Goal: Task Accomplishment & Management: Complete application form

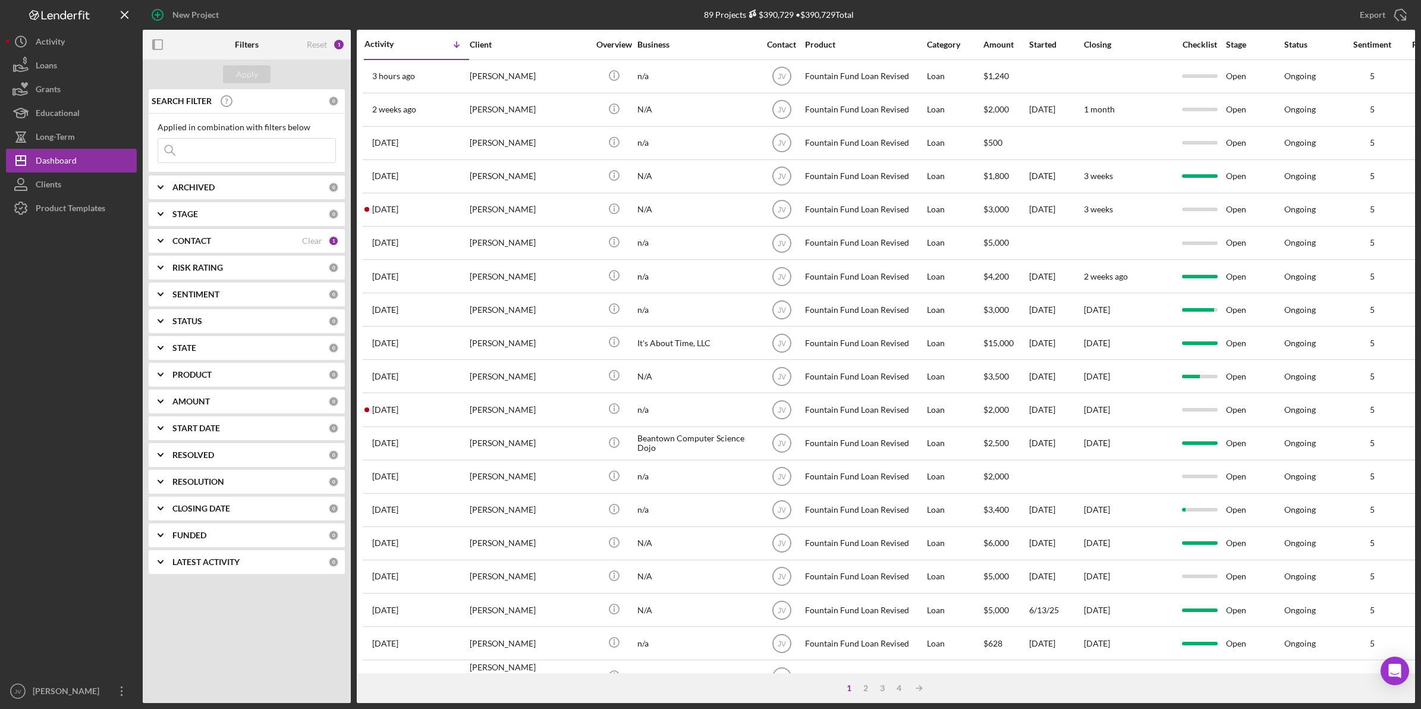
drag, startPoint x: 164, startPoint y: 229, endPoint x: 156, endPoint y: 235, distance: 9.3
click at [156, 235] on icon "Icon/Expander" at bounding box center [161, 241] width 30 height 30
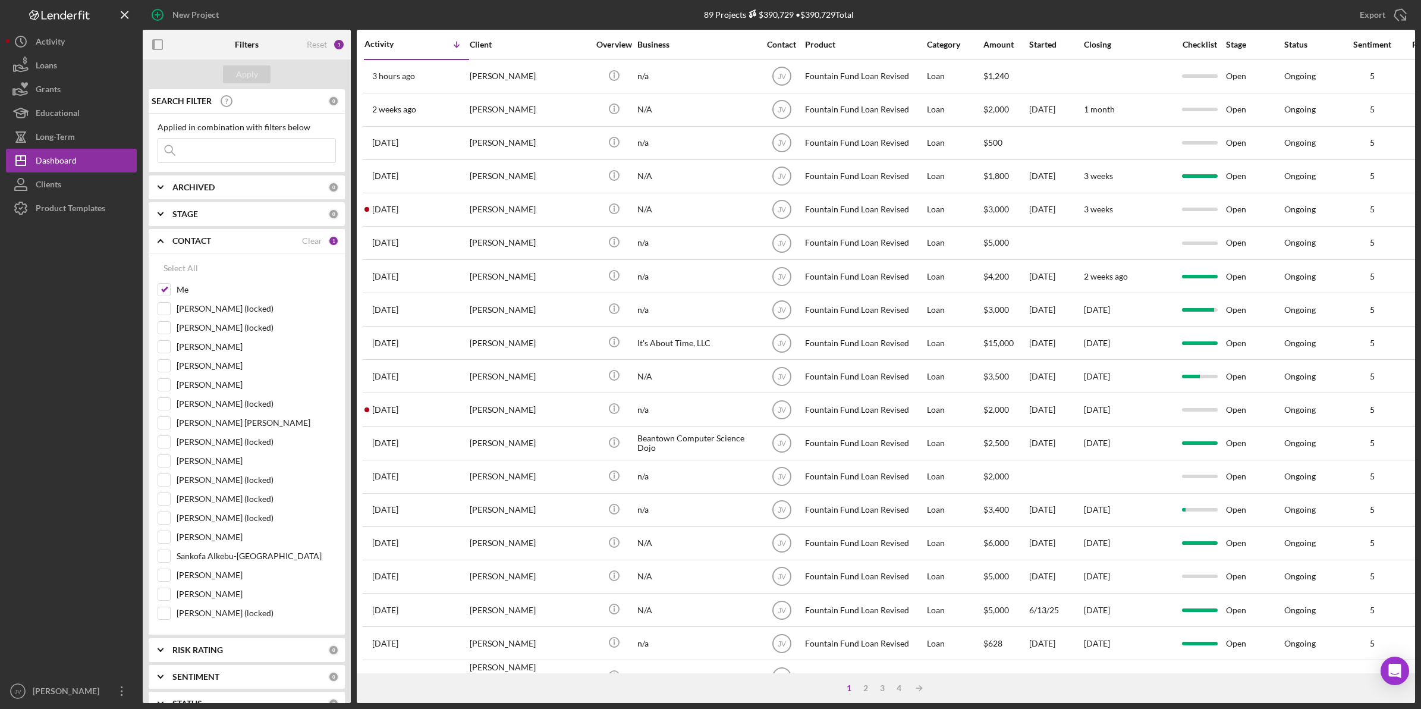
click at [194, 72] on div "Apply" at bounding box center [247, 74] width 208 height 30
click at [165, 18] on icon "button" at bounding box center [158, 15] width 30 height 30
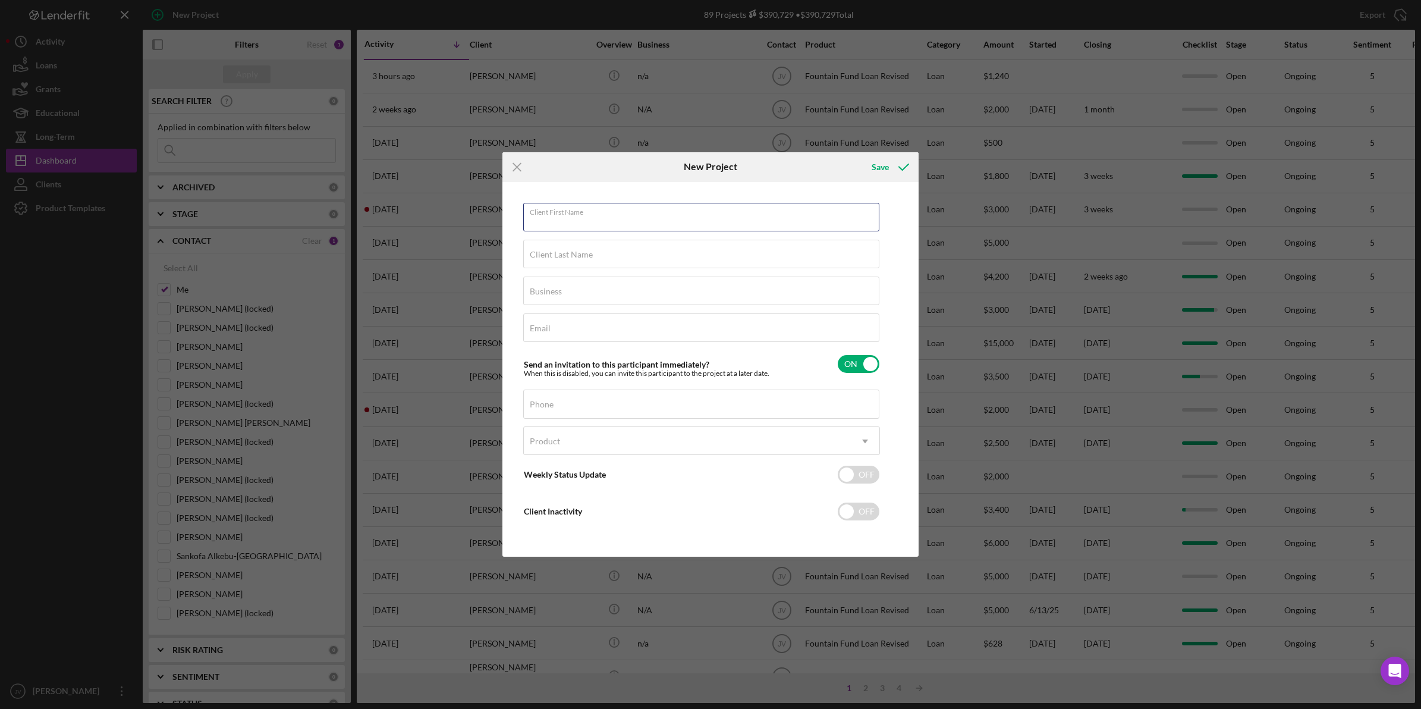
click at [651, 221] on input "Client First Name" at bounding box center [701, 217] width 356 height 29
type input "[PERSON_NAME]"
type input "Gray"
click at [672, 334] on input "Email" at bounding box center [701, 327] width 356 height 29
paste input "[EMAIL_ADDRESS][DOMAIN_NAME]"
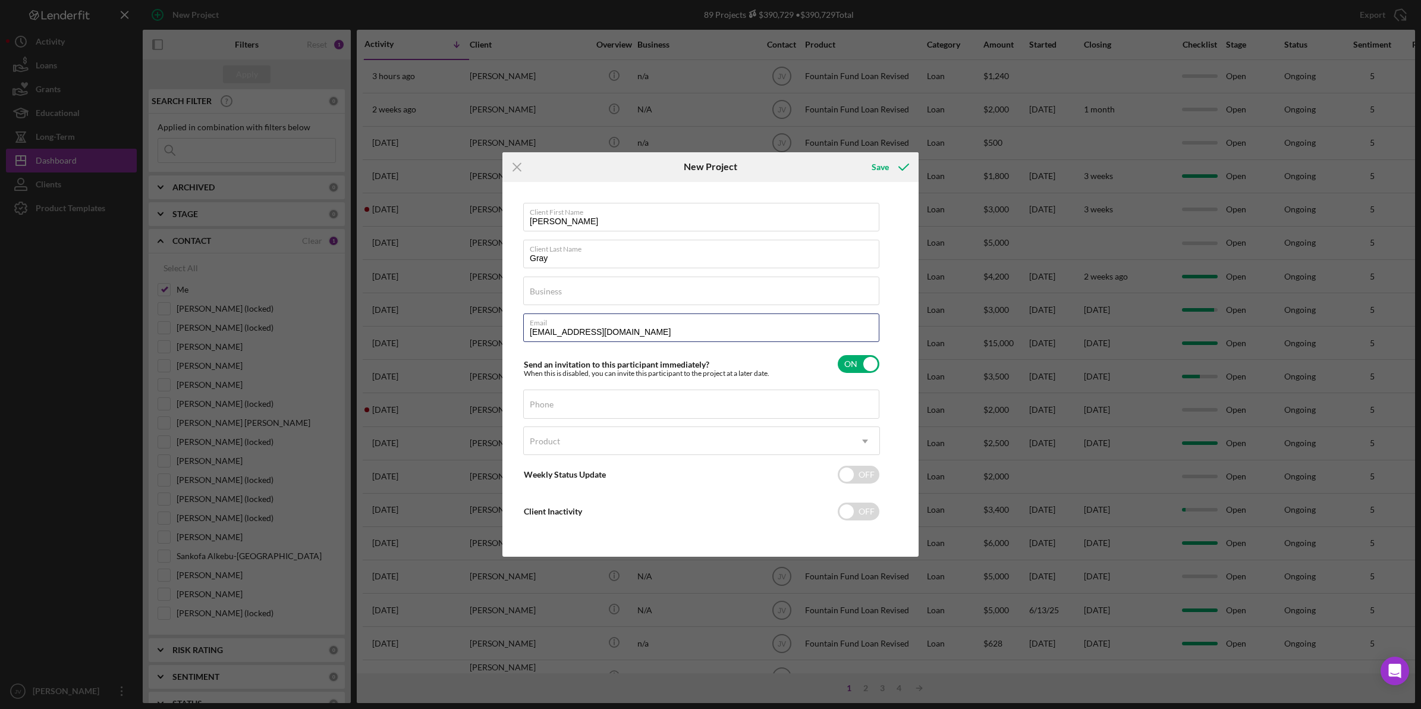
type input "[EMAIL_ADDRESS][DOMAIN_NAME]"
click at [614, 302] on input "Business" at bounding box center [701, 291] width 356 height 29
type input "[DEMOGRAPHIC_DATA][GEOGRAPHIC_DATA]"
click at [598, 388] on div "Client First Name [PERSON_NAME] Client Last Name [GEOGRAPHIC_DATA] Email [EMAIL…" at bounding box center [701, 370] width 357 height 334
click at [557, 409] on input "Phone" at bounding box center [701, 403] width 356 height 29
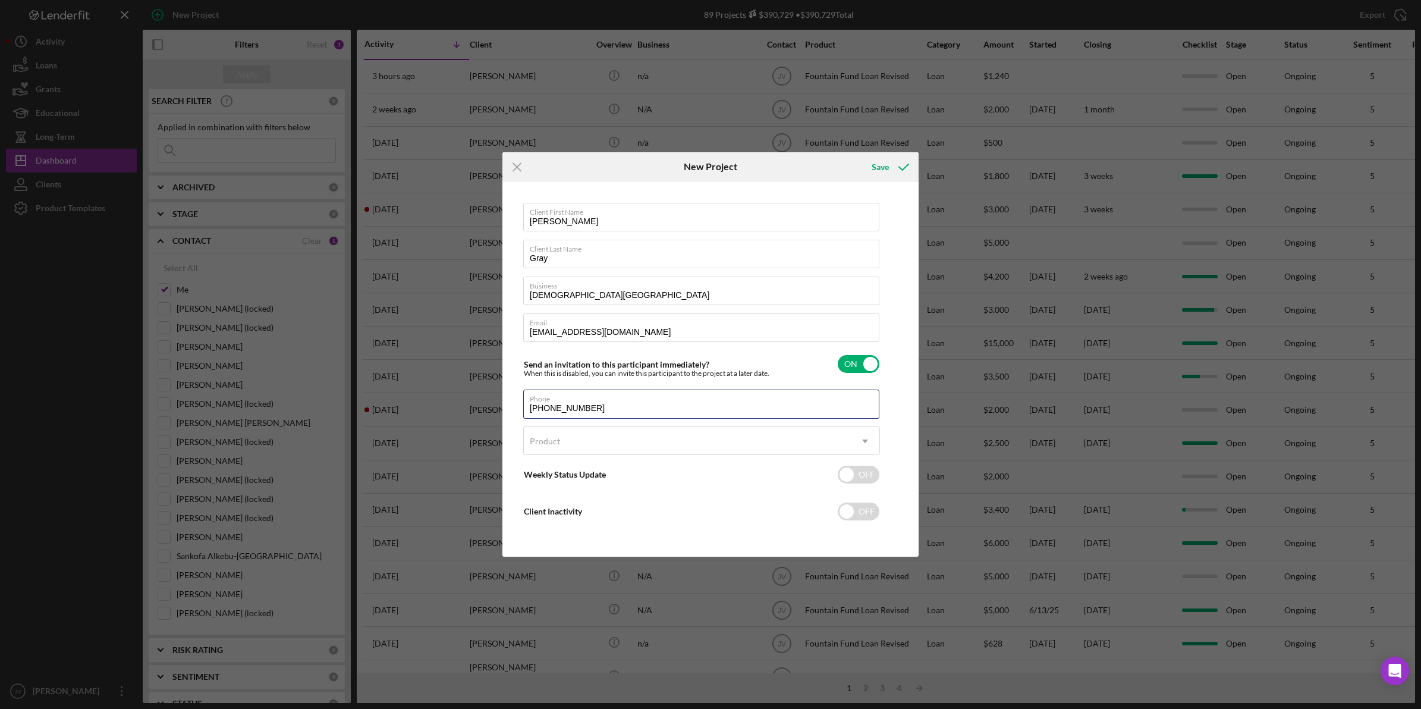
type input "[PHONE_NUMBER]"
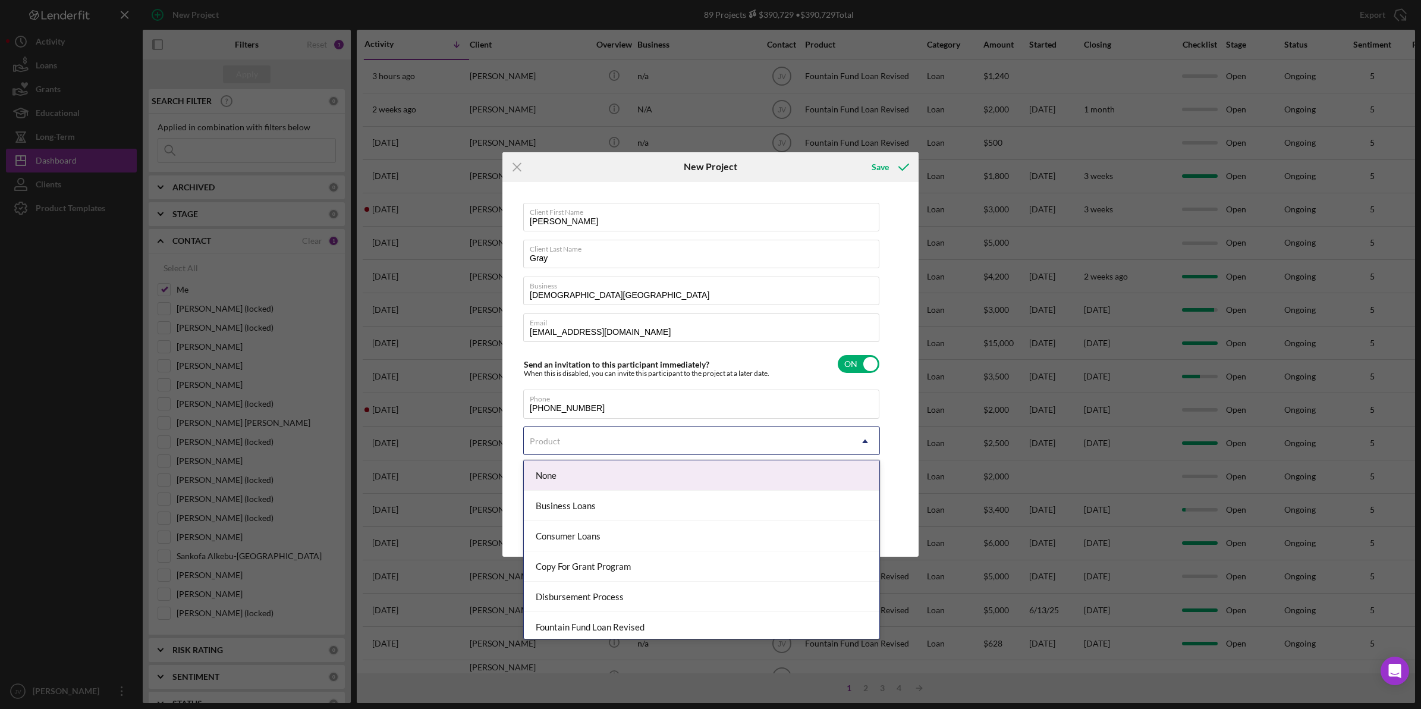
click at [624, 437] on div "Product" at bounding box center [687, 441] width 327 height 27
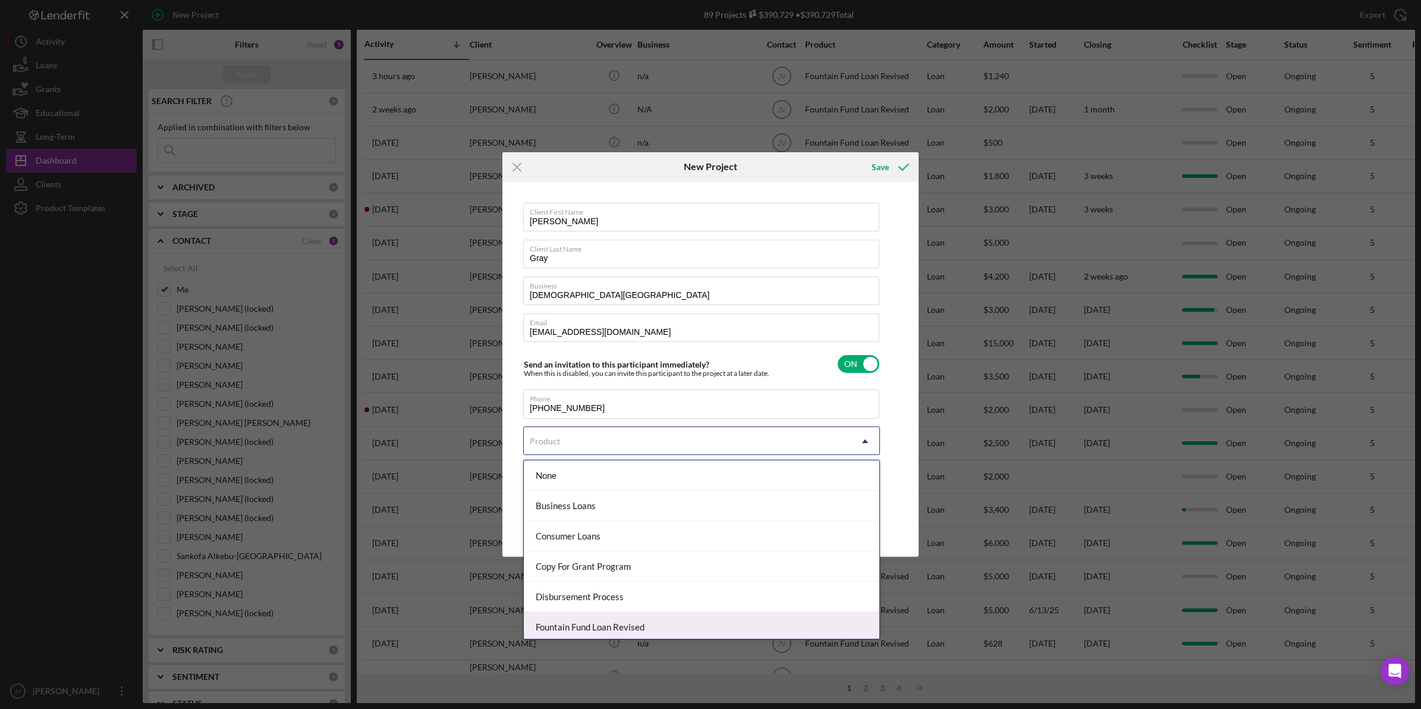
scroll to position [65, 0]
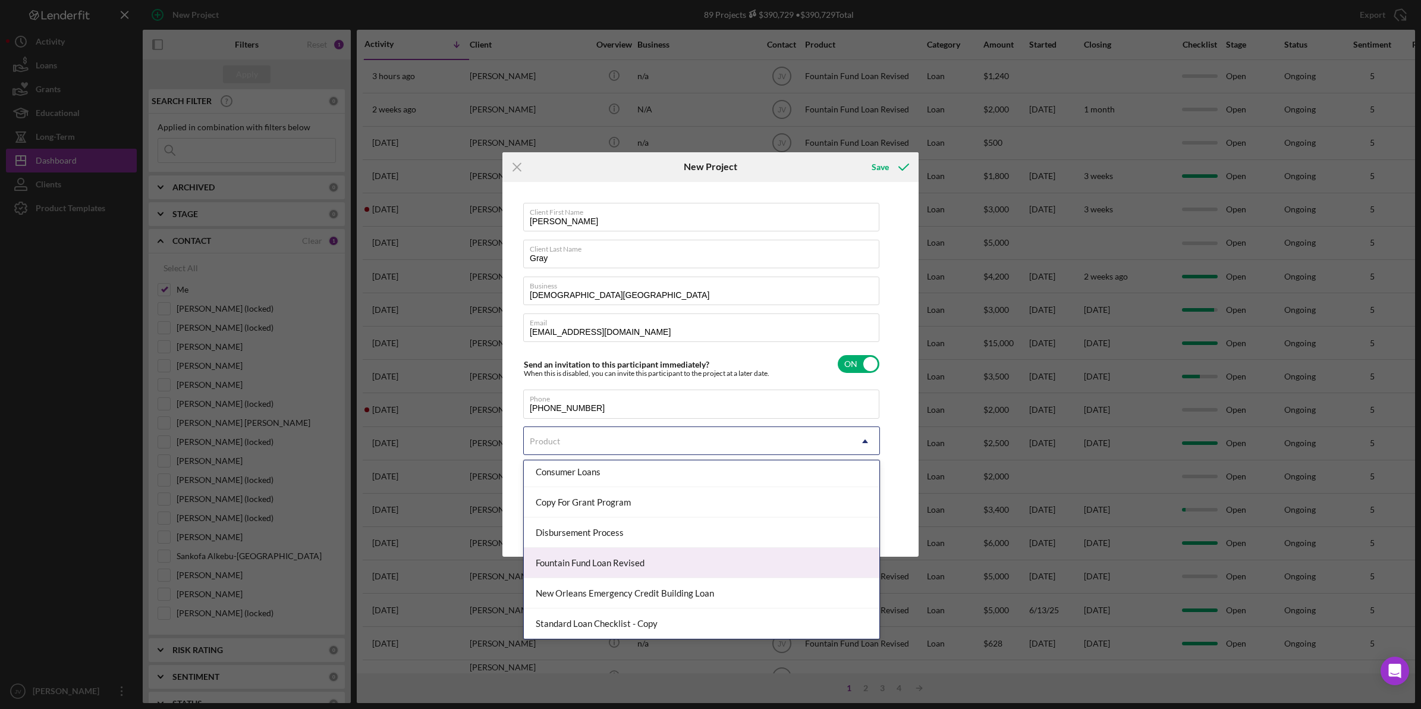
click at [655, 571] on div "Fountain Fund Loan Revised" at bounding box center [702, 563] width 356 height 30
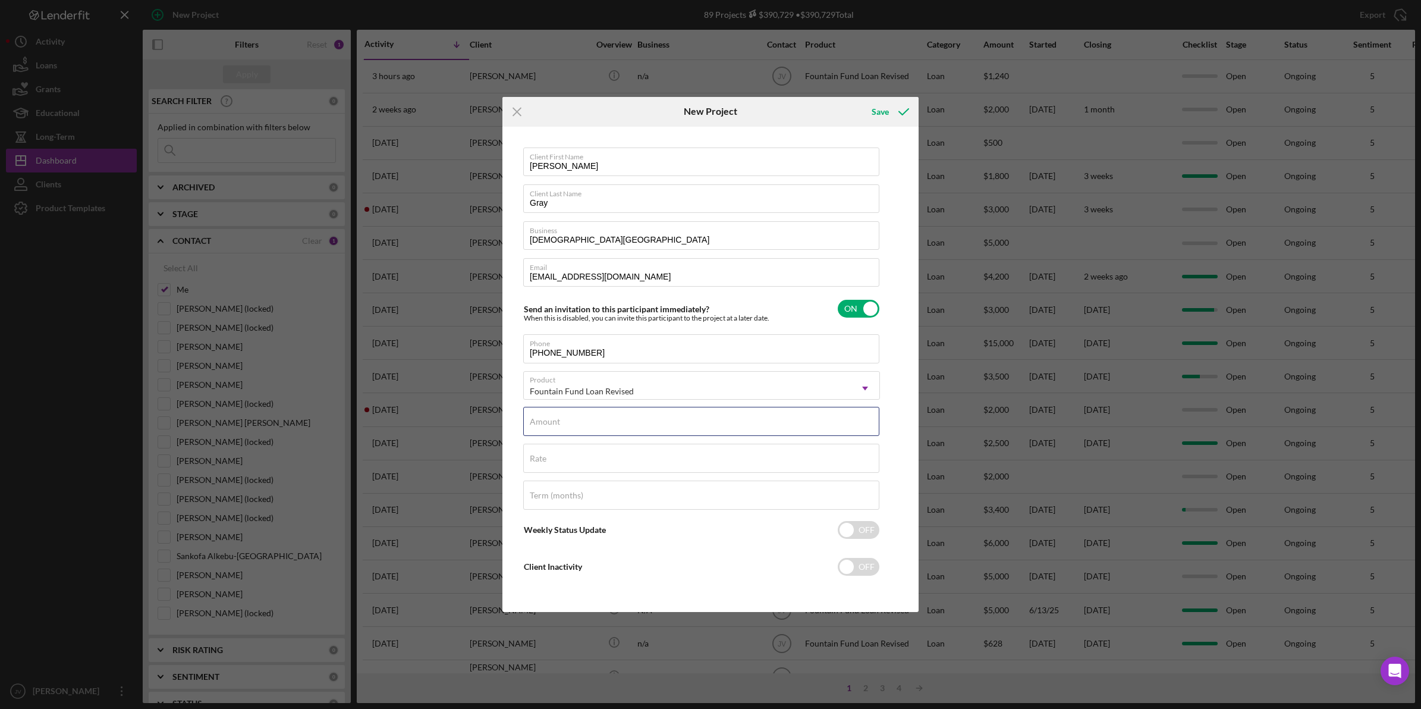
click at [610, 422] on input "Amount" at bounding box center [701, 421] width 356 height 29
type input "$2,000"
click at [630, 447] on div "Rate" at bounding box center [701, 459] width 357 height 30
type input "3.000%"
click at [880, 108] on div "Save" at bounding box center [880, 112] width 17 height 24
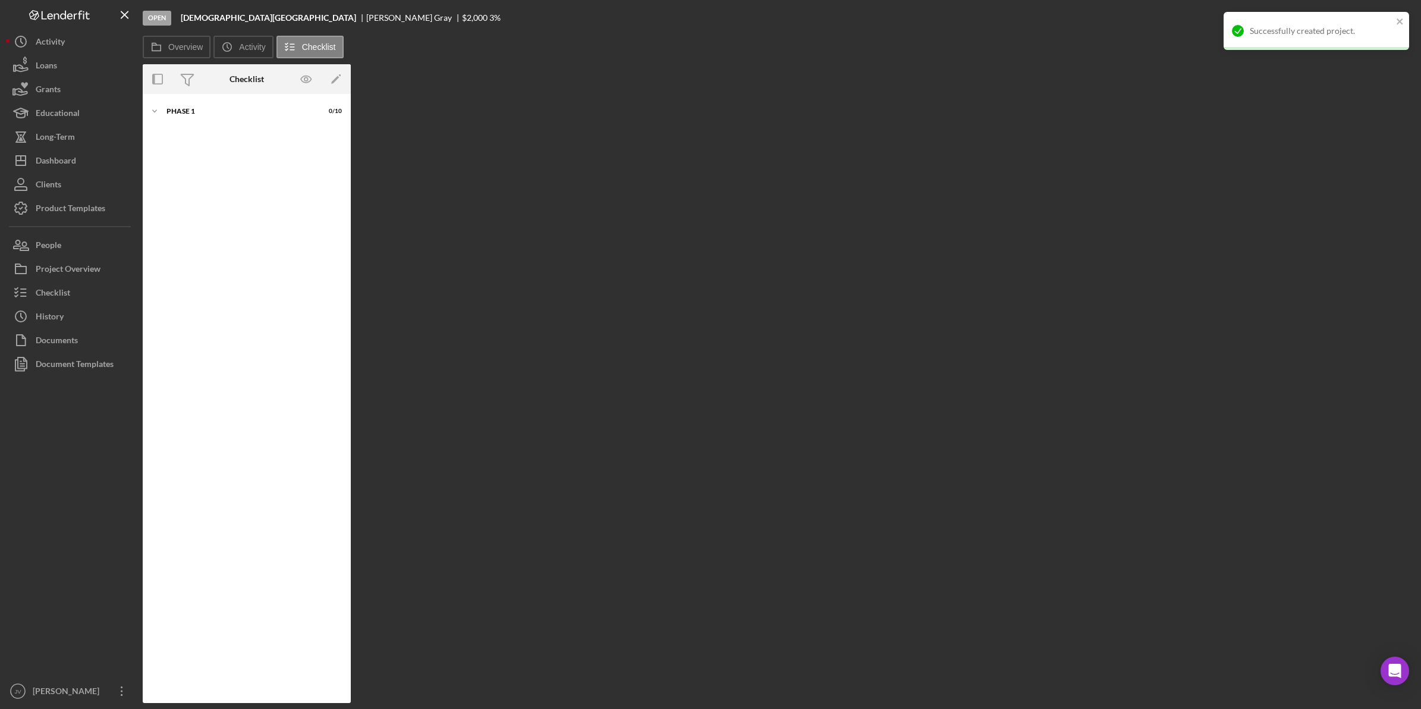
click at [197, 112] on div "Phase 1" at bounding box center [240, 111] width 146 height 7
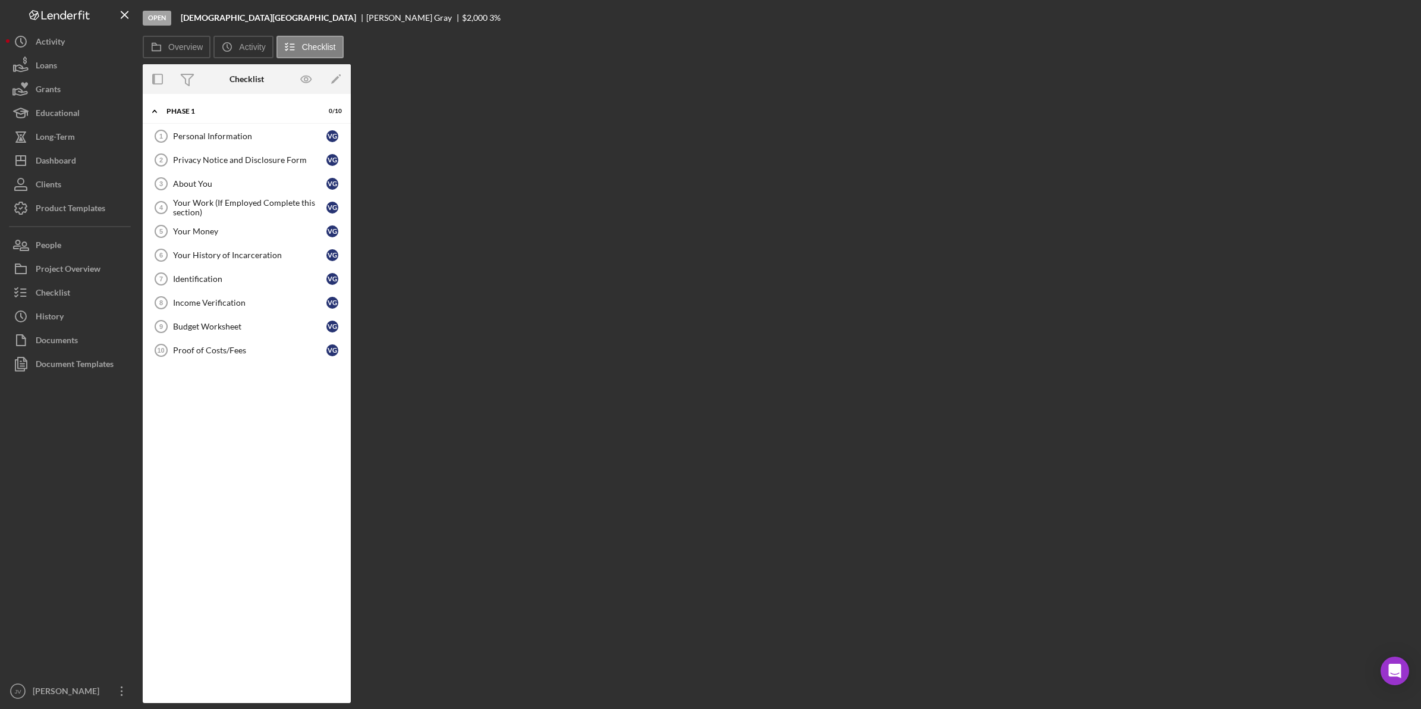
click at [254, 144] on link "Personal Information 1 Personal Information V G" at bounding box center [247, 136] width 196 height 24
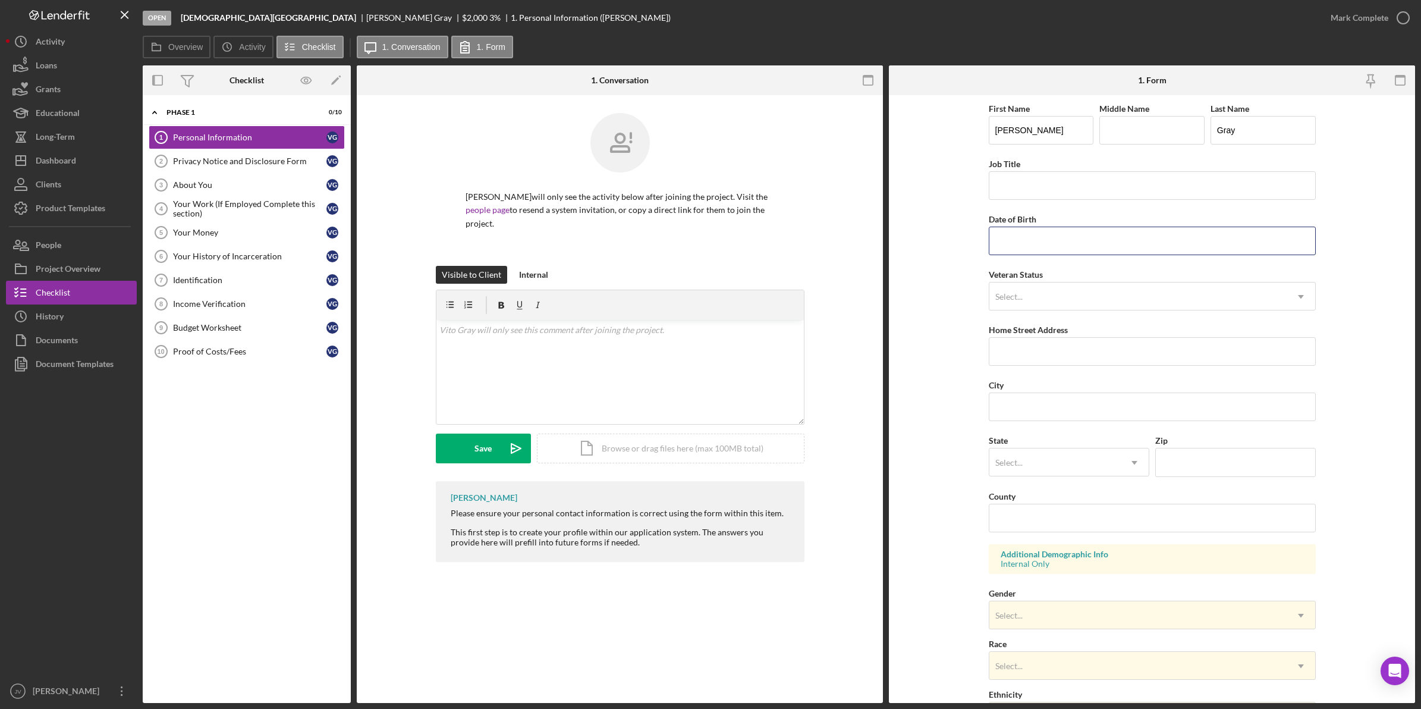
click at [1036, 246] on input "Date of Birth" at bounding box center [1152, 241] width 327 height 29
type input "[DATE]"
click at [953, 293] on form "First Name [PERSON_NAME] Middle Name Last Name Gray Job Title Date of Birth [DE…" at bounding box center [1152, 399] width 526 height 608
click at [1010, 293] on div "Select..." at bounding box center [1008, 297] width 27 height 10
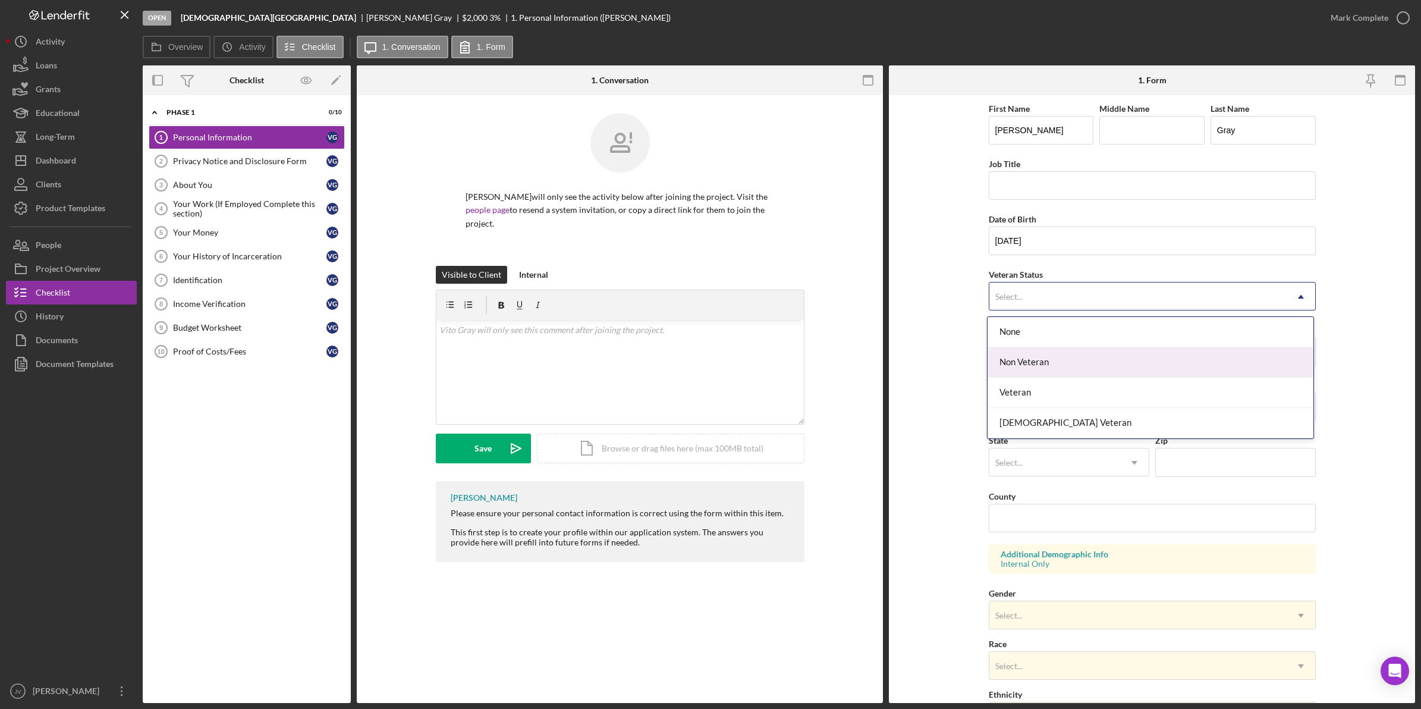
click at [1042, 357] on div "Non Veteran" at bounding box center [1151, 362] width 326 height 30
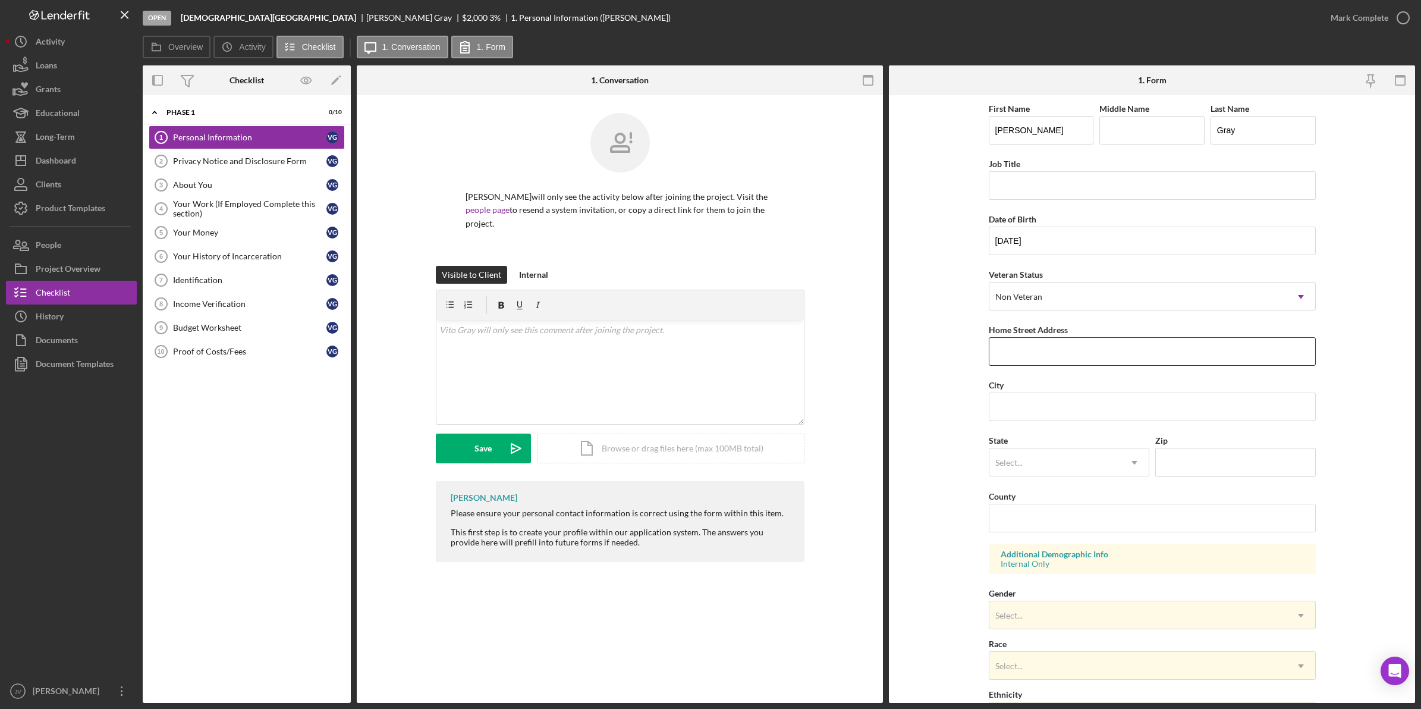
click at [1042, 357] on input "Home Street Address" at bounding box center [1152, 351] width 327 height 29
type input "[STREET_ADDRESS]"
click at [1045, 414] on input "City" at bounding box center [1152, 406] width 327 height 29
type input "Jamaica Plain"
click at [1094, 476] on div "Select..." at bounding box center [1054, 462] width 131 height 27
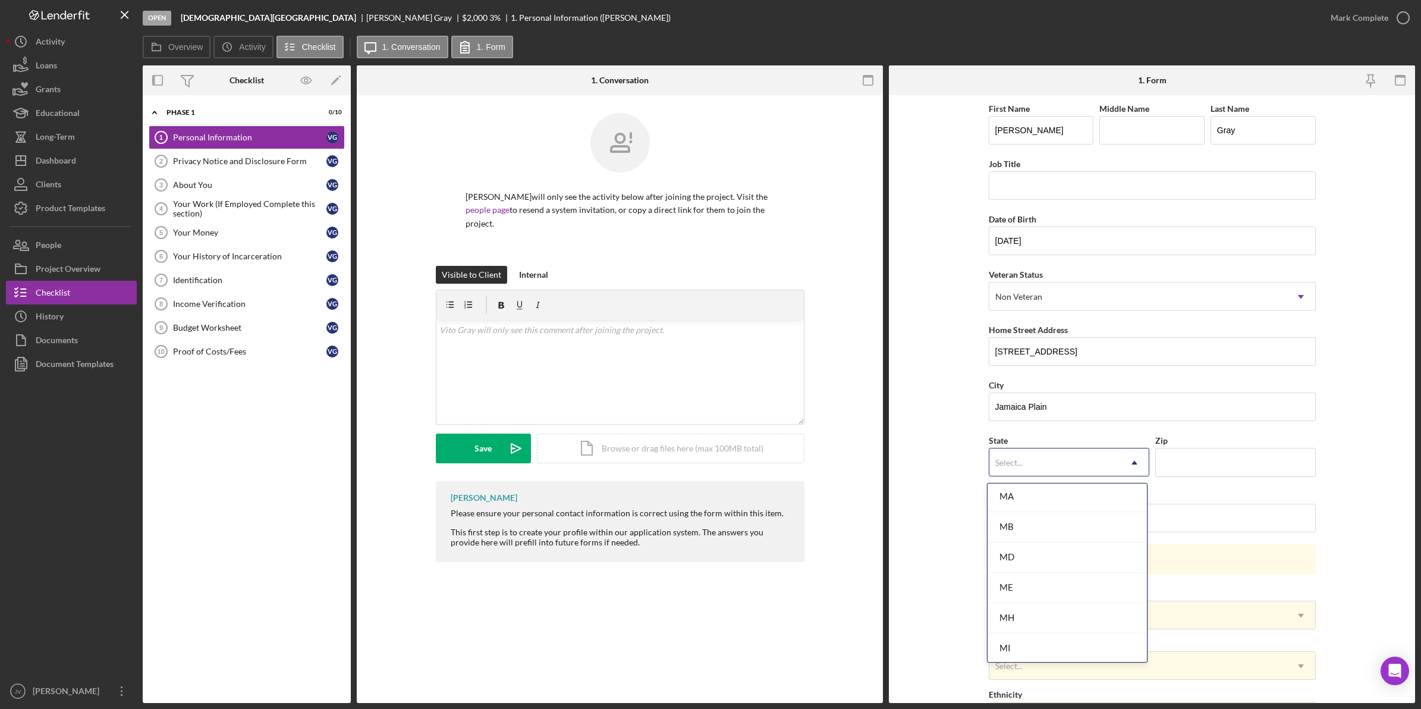
scroll to position [818, 0]
click at [1047, 523] on div "MA" at bounding box center [1067, 530] width 159 height 30
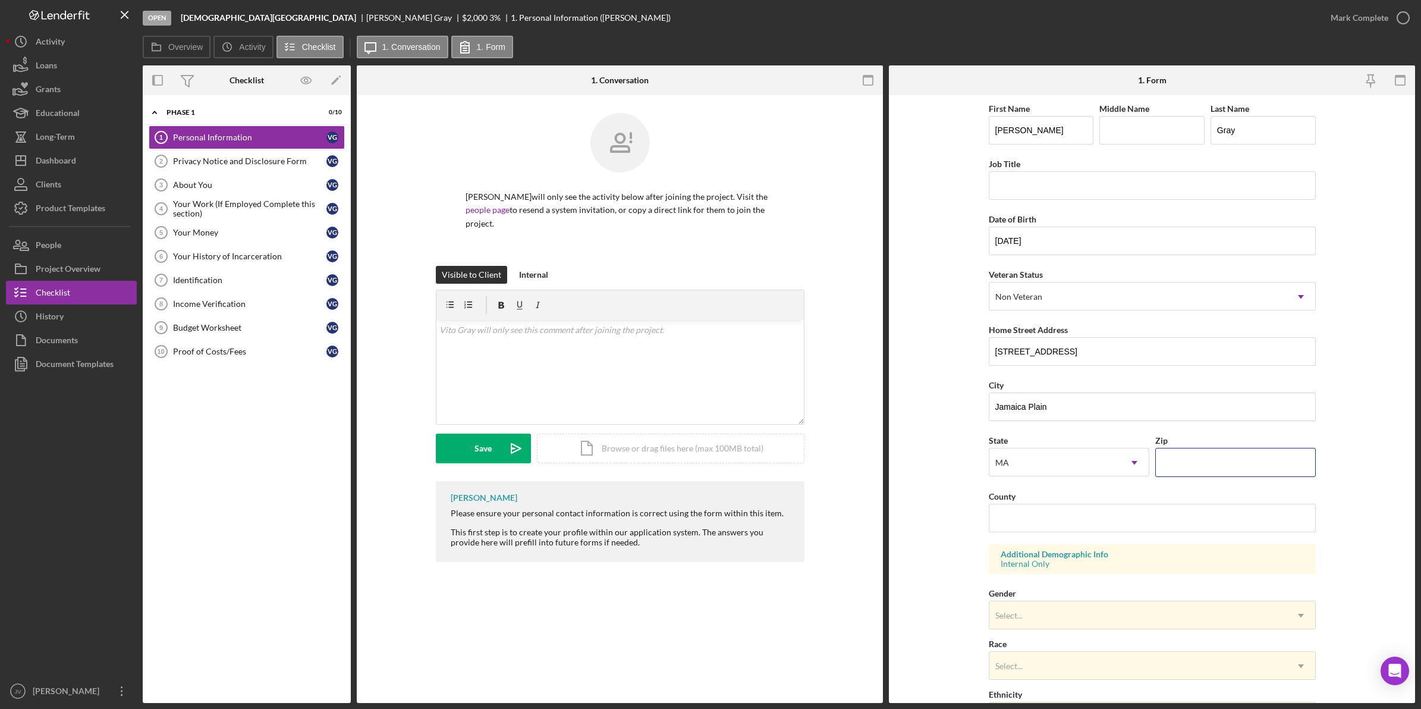
click at [1196, 457] on input "Zip" at bounding box center [1235, 462] width 161 height 29
type input "0####"
type input "02130"
drag, startPoint x: 1423, startPoint y: 441, endPoint x: 1402, endPoint y: 442, distance: 21.4
click at [1416, 441] on div "Open [DEMOGRAPHIC_DATA] & Street [PERSON_NAME] $2,000 $2,000 3 % 1. Personal In…" at bounding box center [710, 354] width 1421 height 709
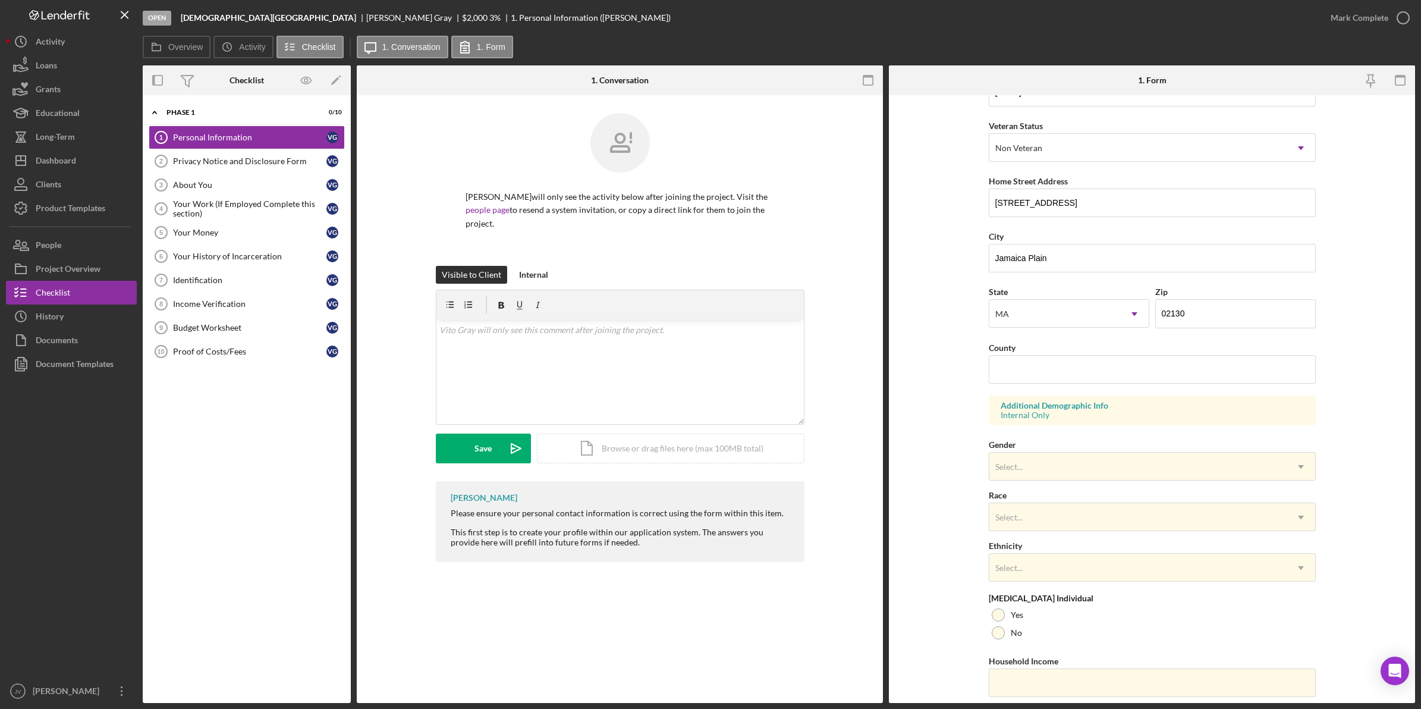
scroll to position [188, 0]
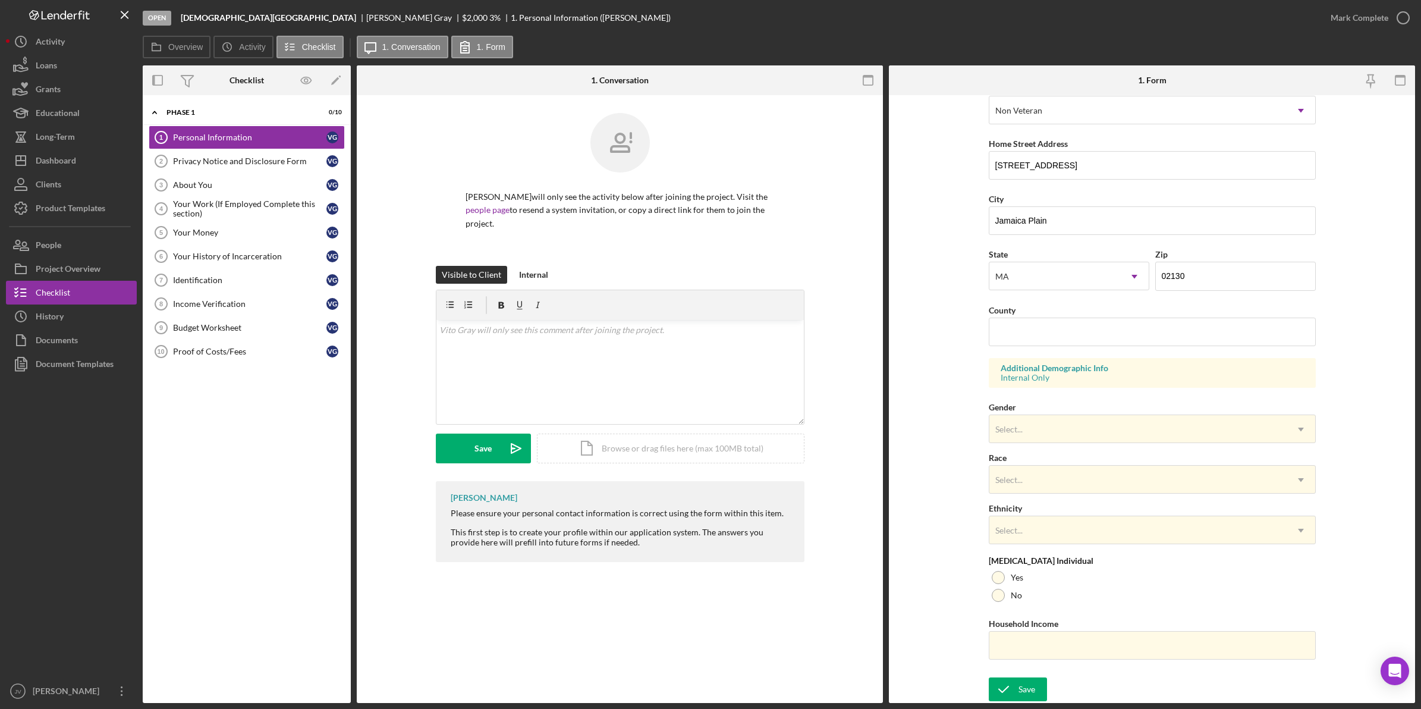
click at [1020, 689] on div "Save" at bounding box center [1027, 689] width 17 height 24
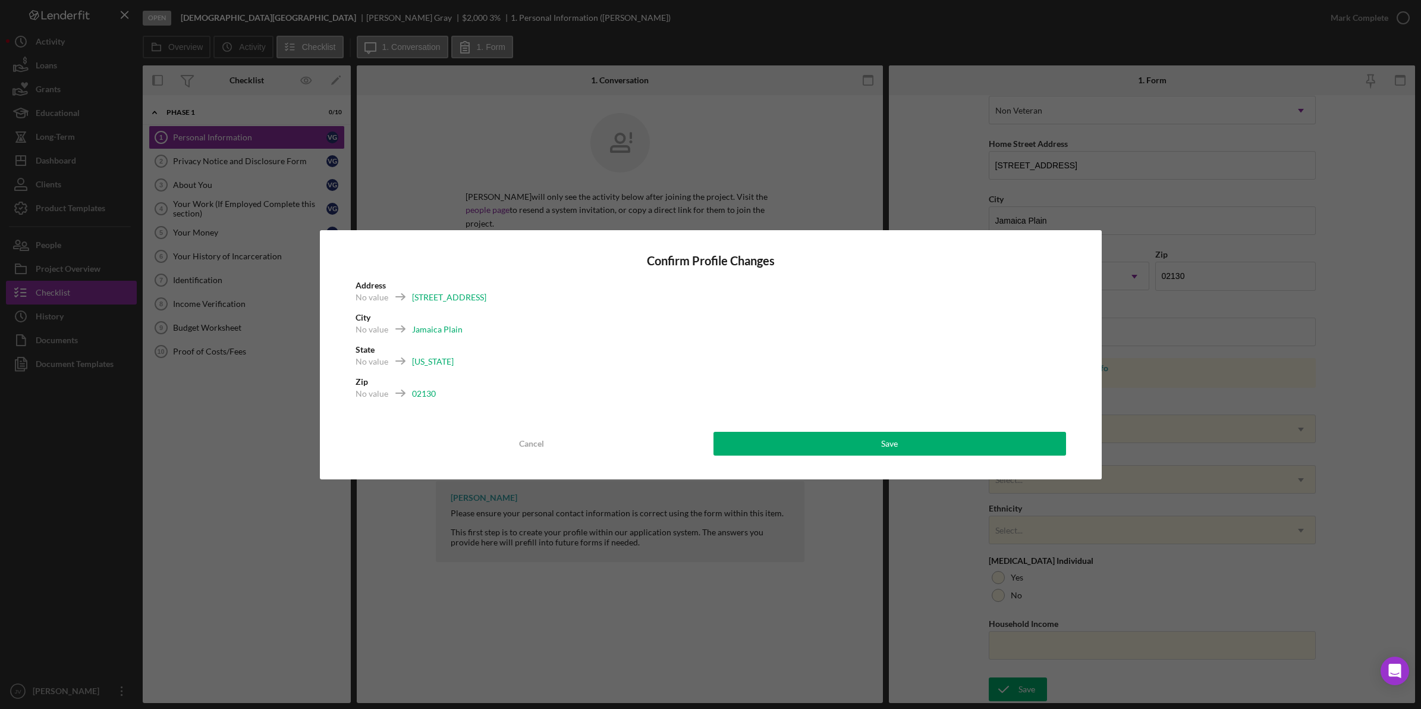
click at [901, 446] on button "Save" at bounding box center [890, 444] width 353 height 24
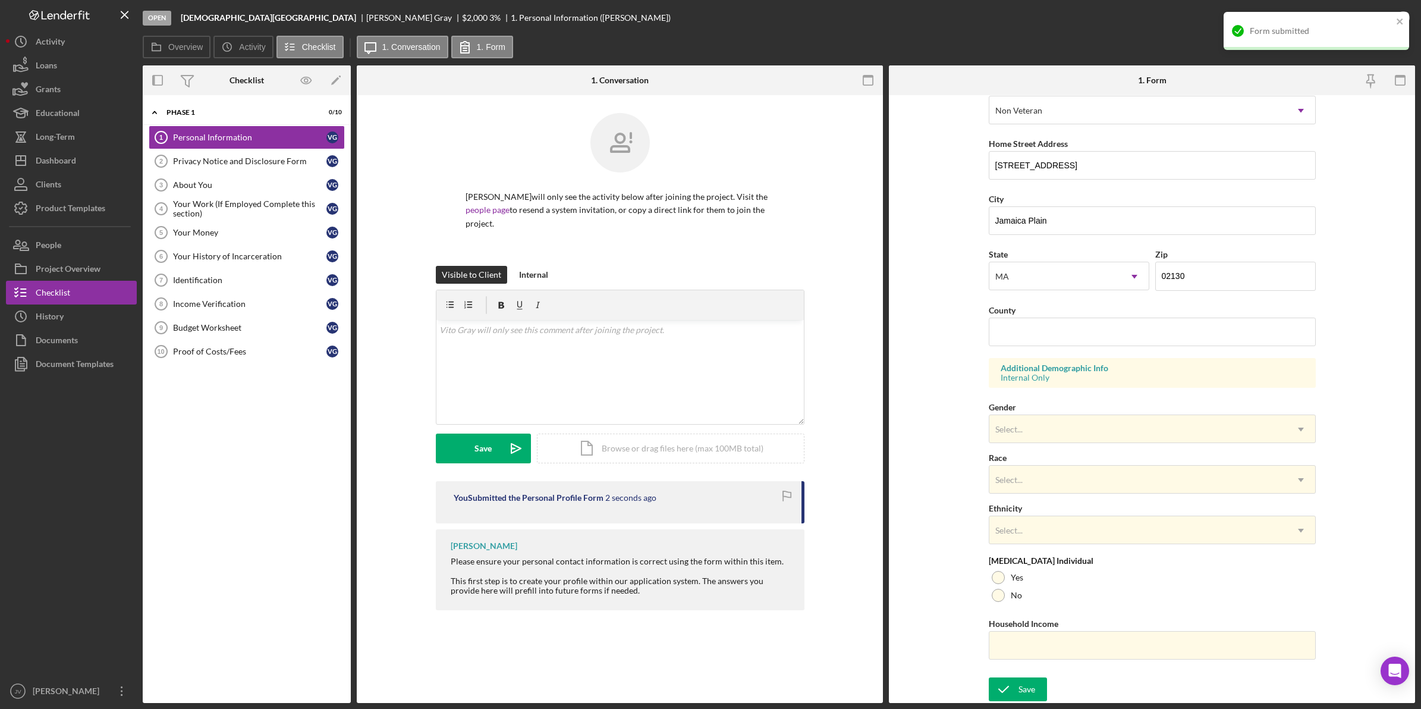
click at [257, 162] on div "Privacy Notice and Disclosure Form" at bounding box center [249, 161] width 153 height 10
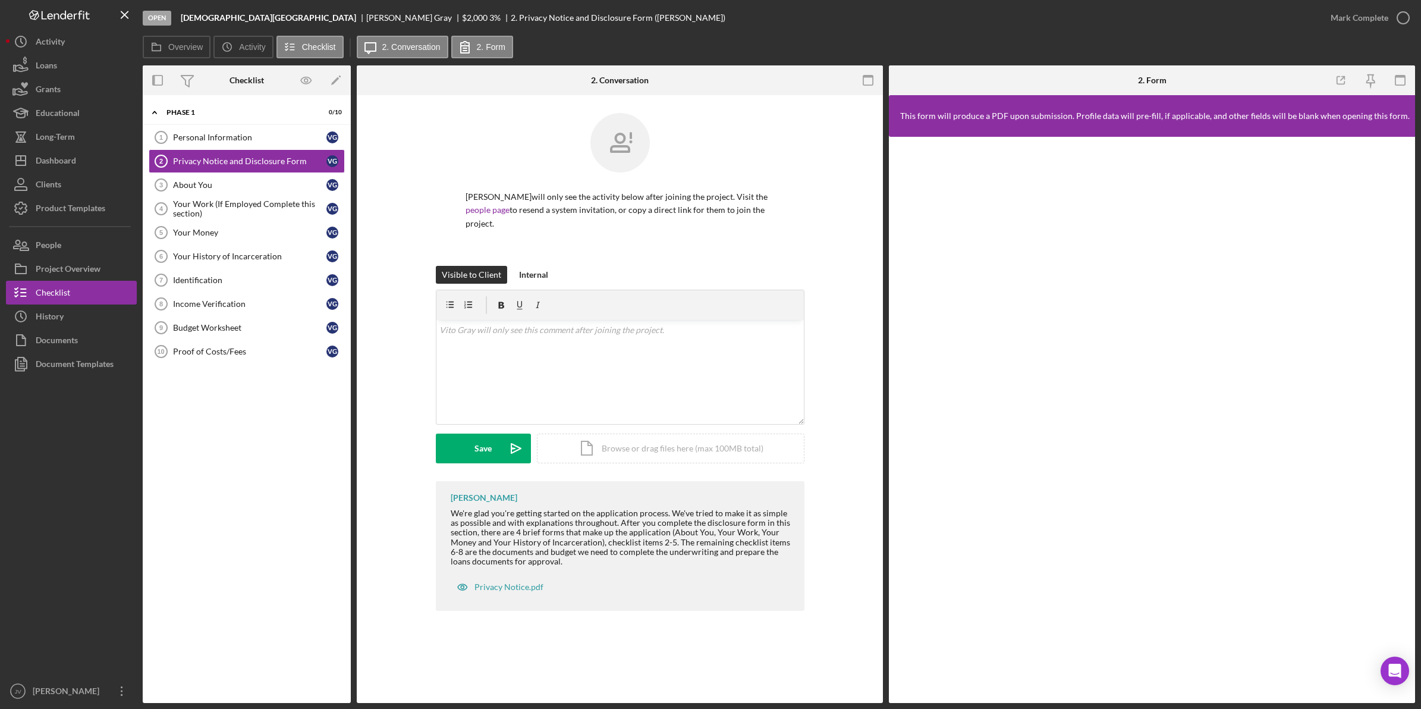
click at [253, 188] on div "About You" at bounding box center [249, 185] width 153 height 10
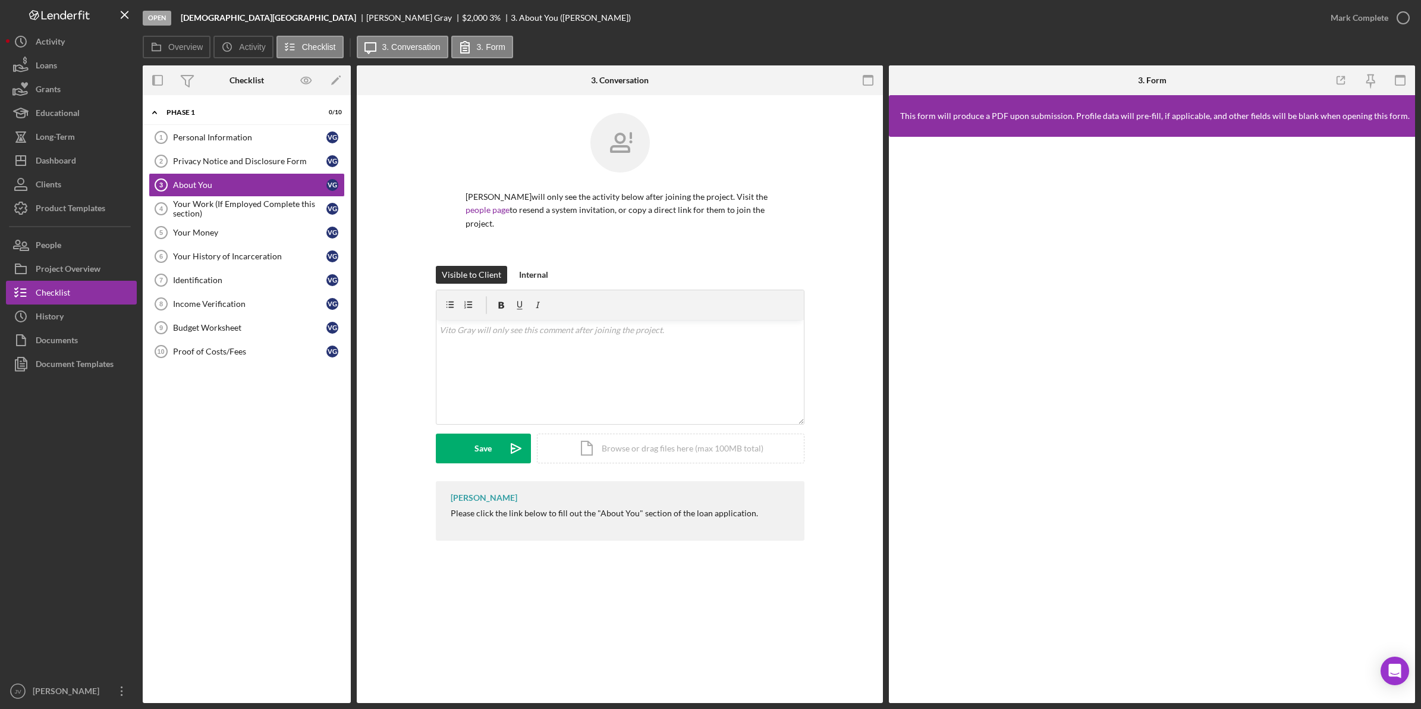
click at [243, 212] on div "Your Work (If Employed Complete this section)" at bounding box center [249, 208] width 153 height 19
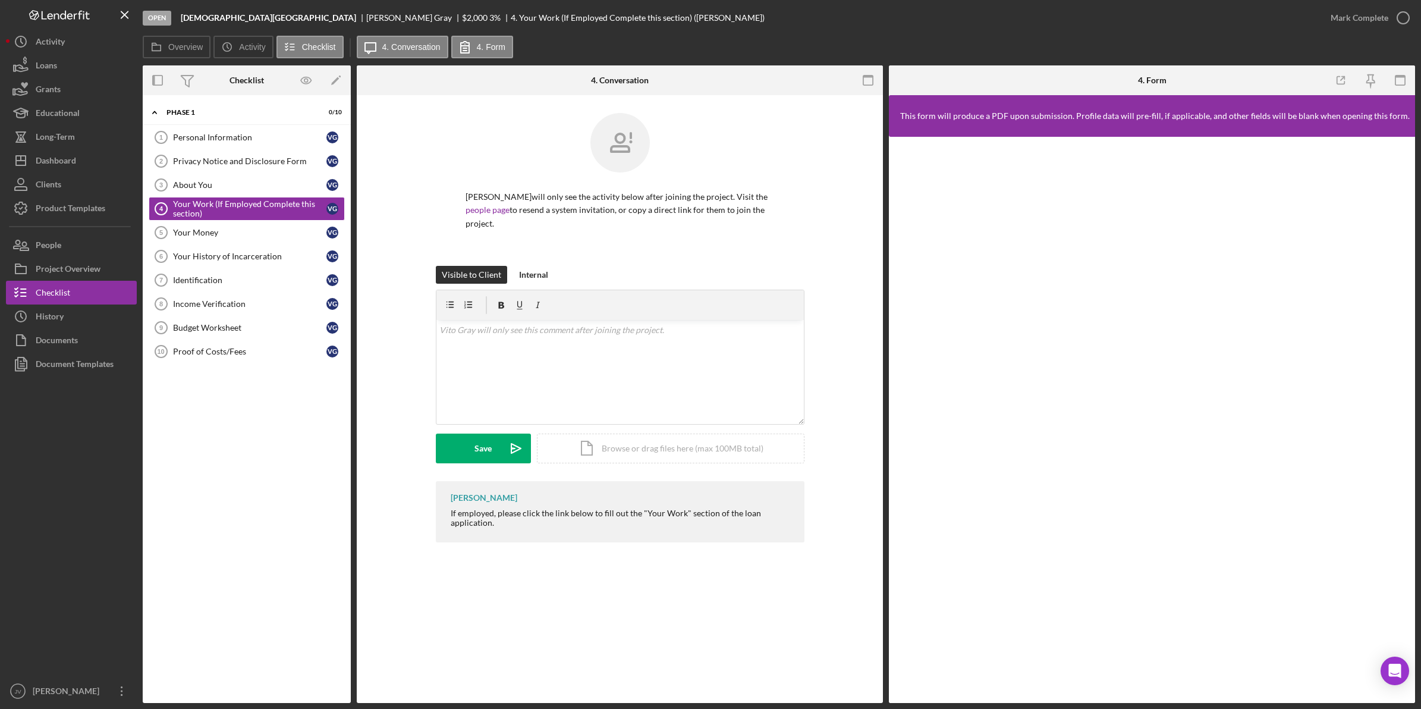
click at [244, 228] on link "Your Money 5 Your Money V G" at bounding box center [247, 233] width 196 height 24
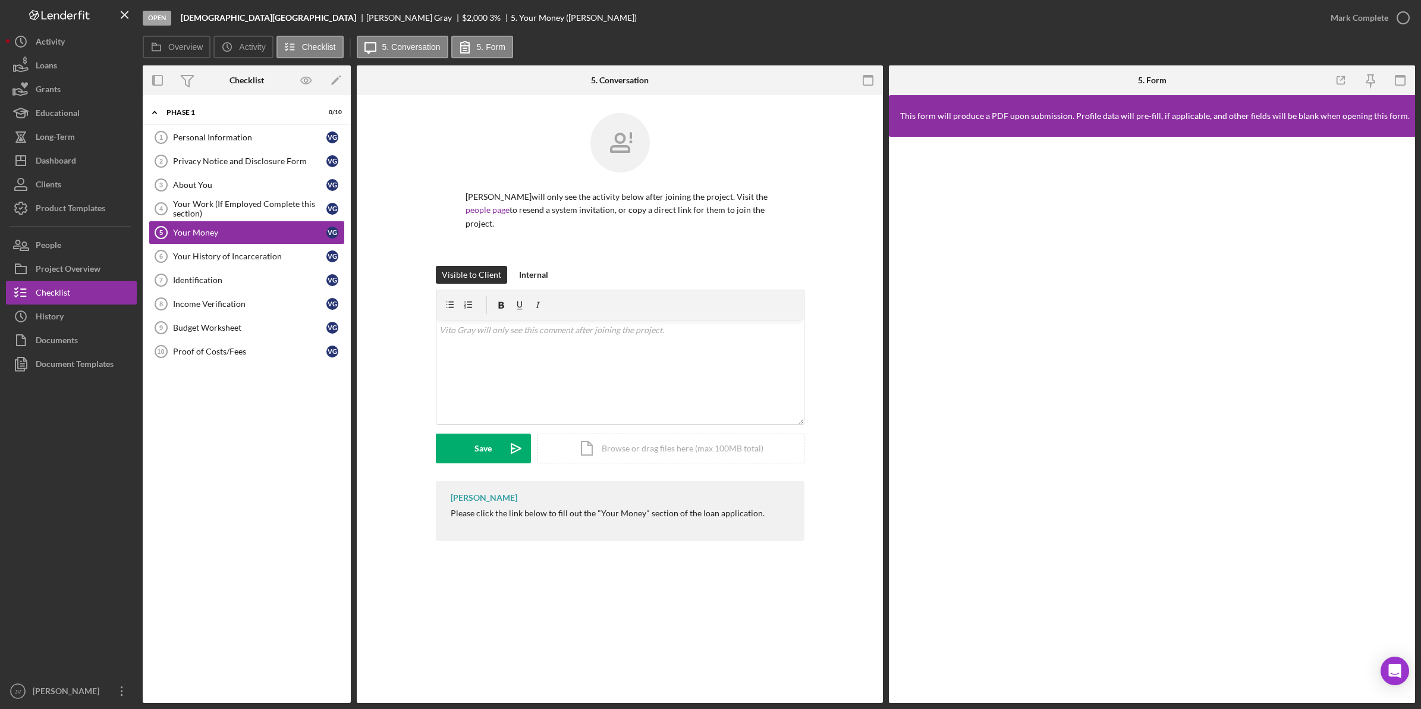
click at [227, 265] on link "Your History of Incarceration 6 Your History of Incarceration V G" at bounding box center [247, 256] width 196 height 24
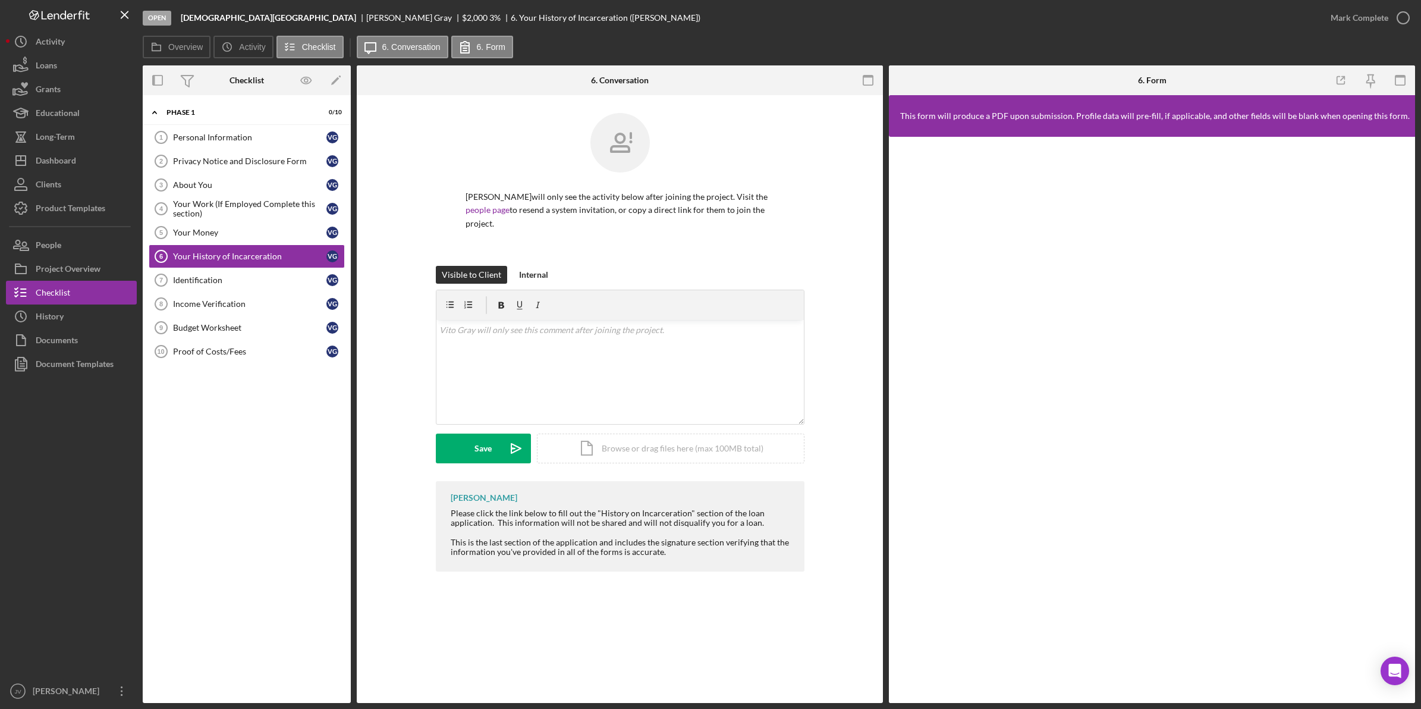
click at [263, 290] on link "Identification 7 Identification V G" at bounding box center [247, 280] width 196 height 24
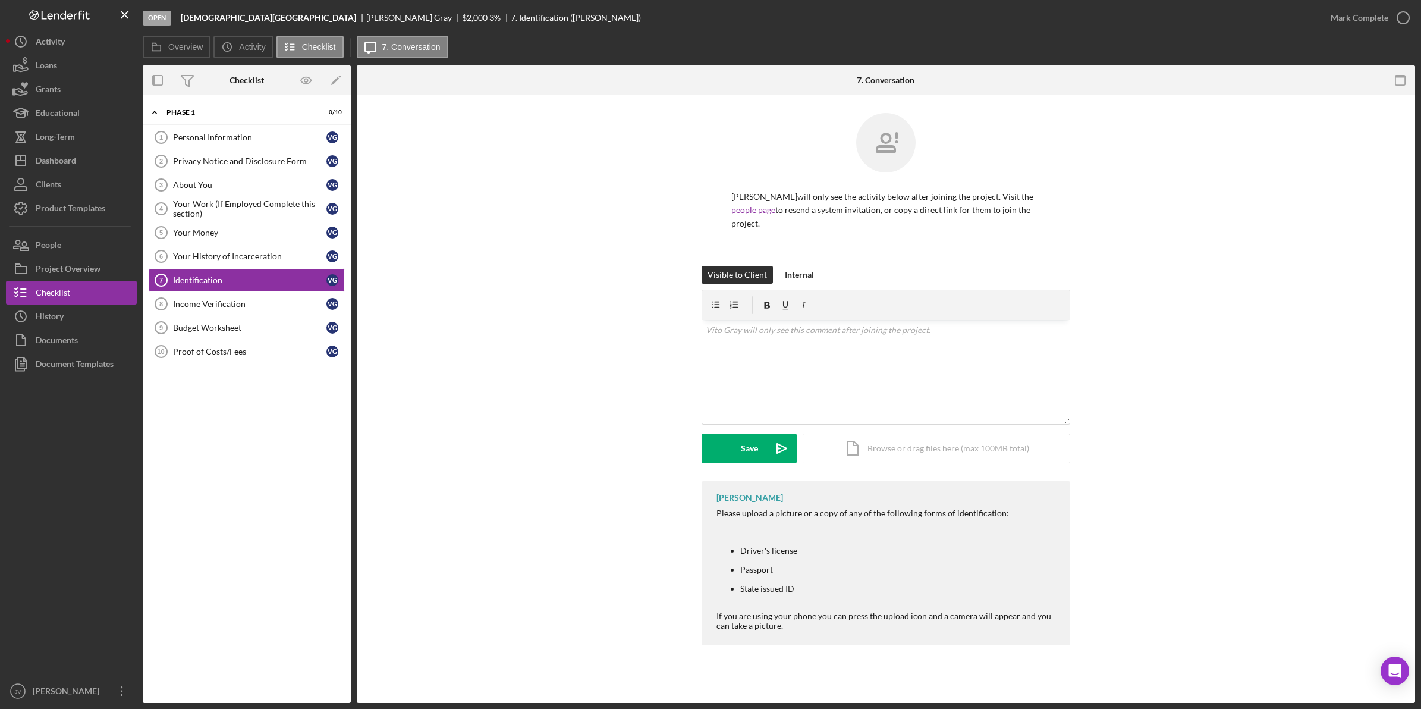
drag, startPoint x: 781, startPoint y: 378, endPoint x: 334, endPoint y: 331, distance: 449.6
click at [778, 376] on div "v Color teal Color pink Remove color Add row above Add row below Add column bef…" at bounding box center [885, 372] width 367 height 104
click at [746, 435] on div "Upload" at bounding box center [749, 448] width 27 height 30
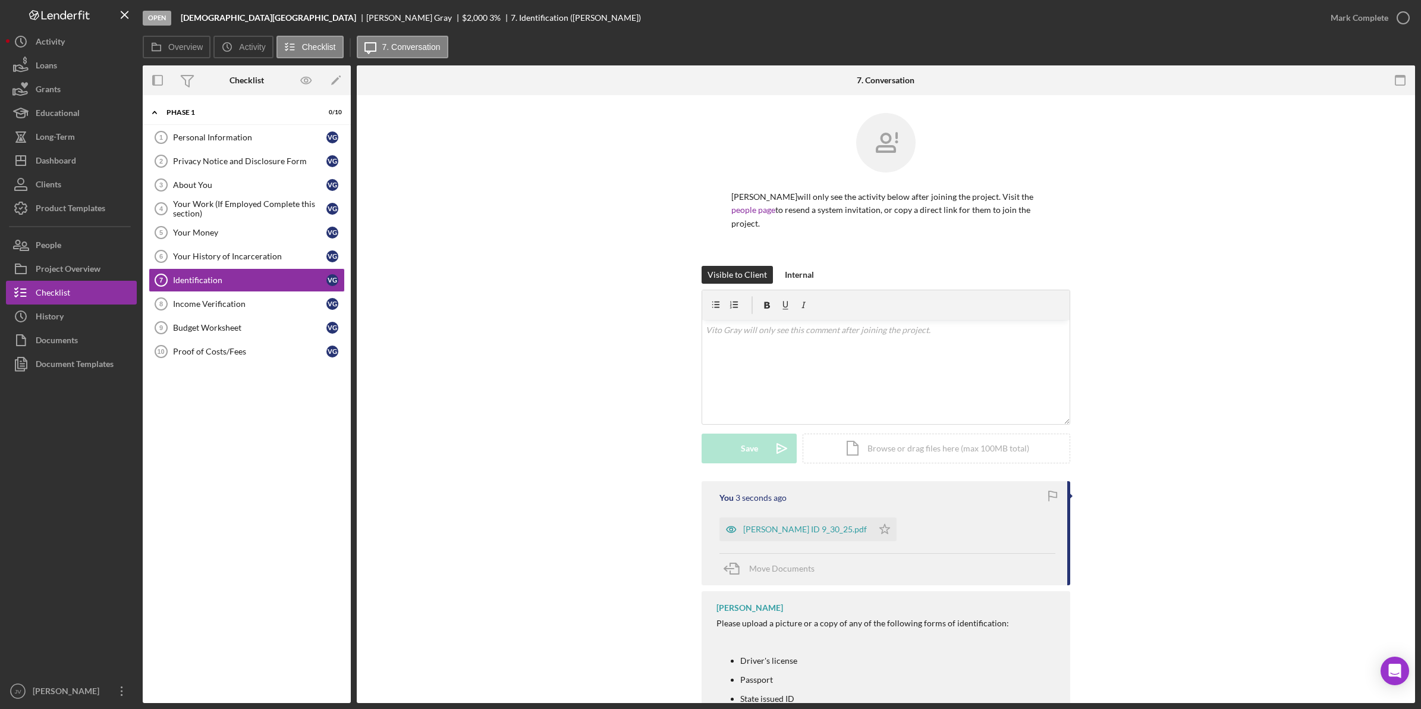
click at [184, 296] on link "Income Verification 8 Income Verification V G" at bounding box center [247, 304] width 196 height 24
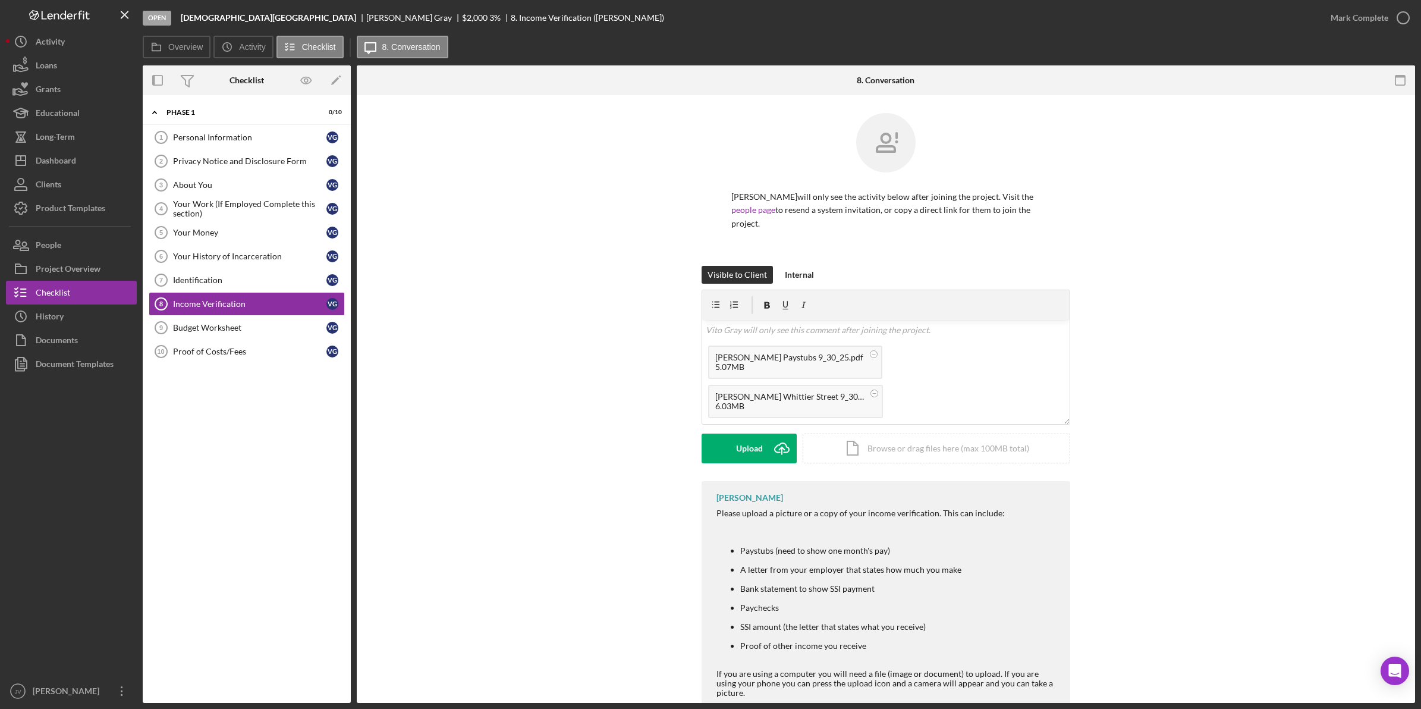
click at [745, 433] on div "Upload" at bounding box center [749, 448] width 27 height 30
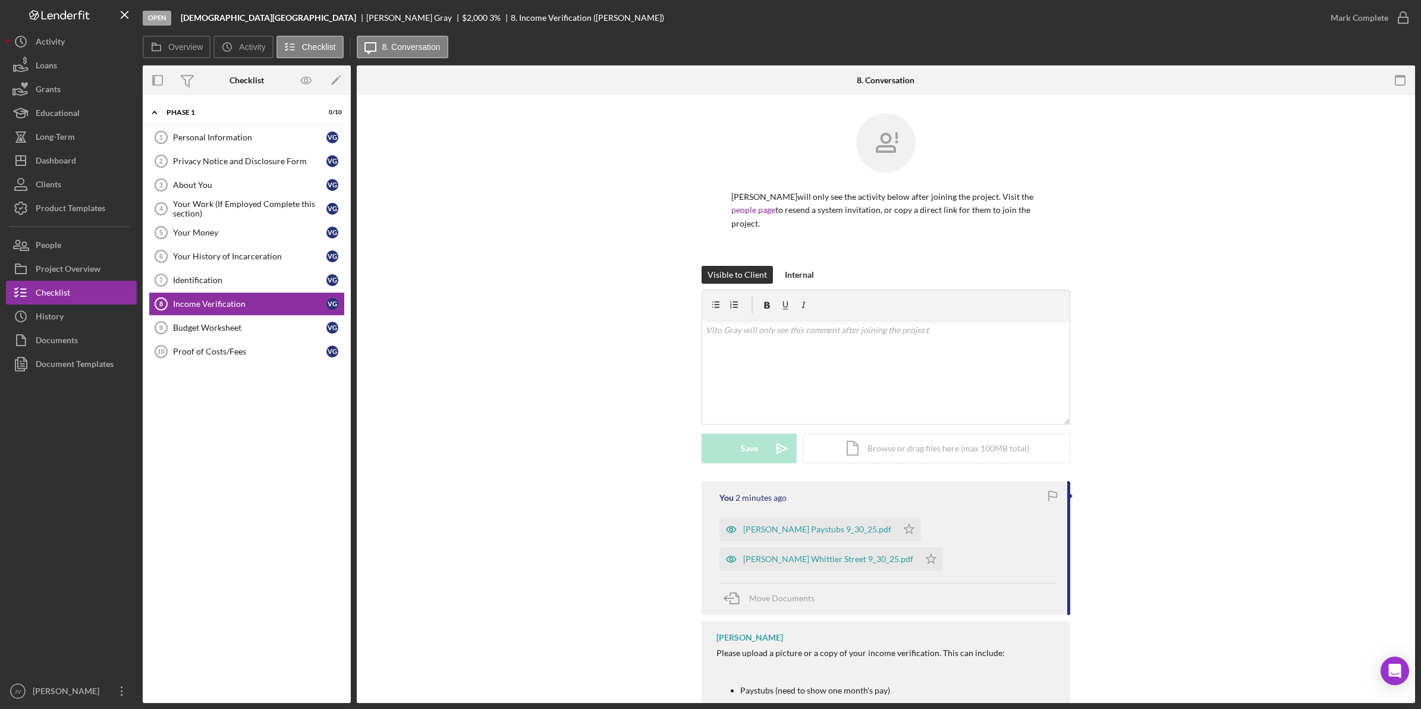
click at [204, 338] on link "Budget Worksheet 9 Budget Worksheet V G" at bounding box center [247, 328] width 196 height 24
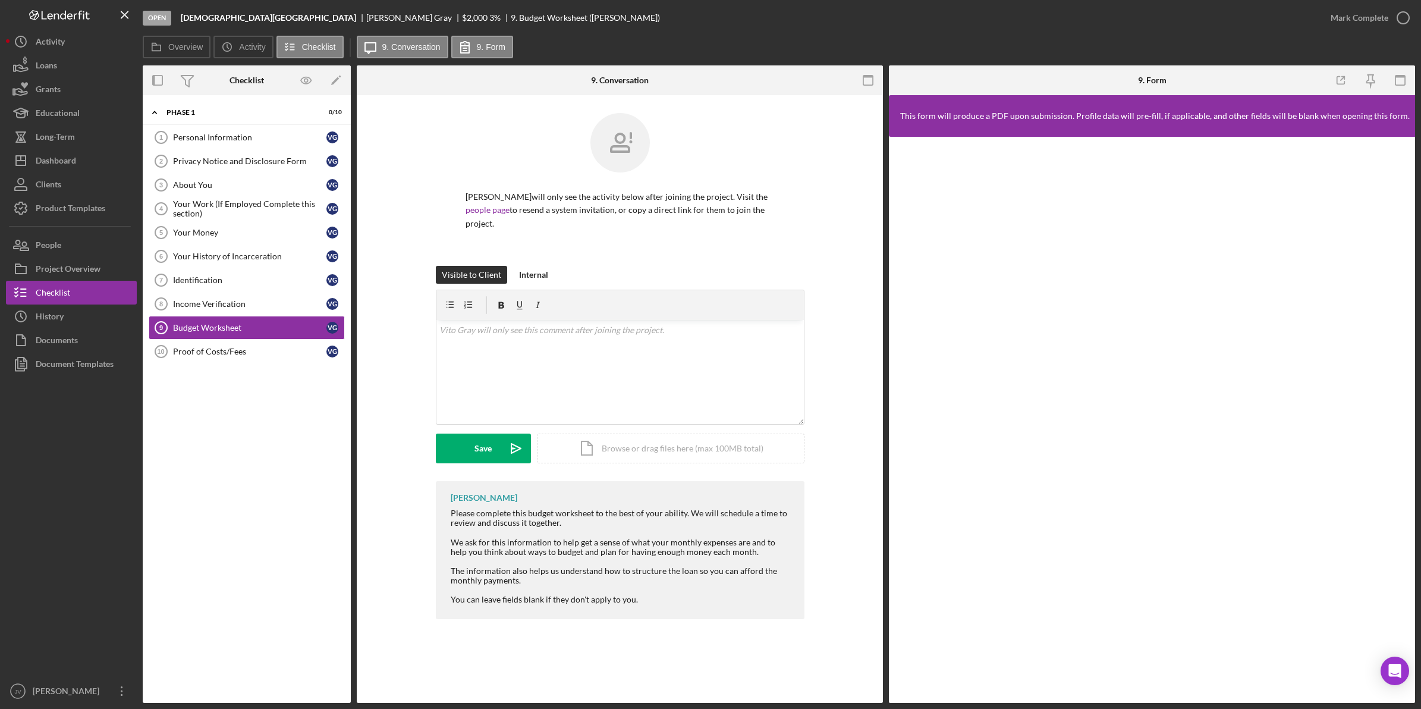
click at [211, 352] on div "Proof of Costs/Fees" at bounding box center [249, 352] width 153 height 10
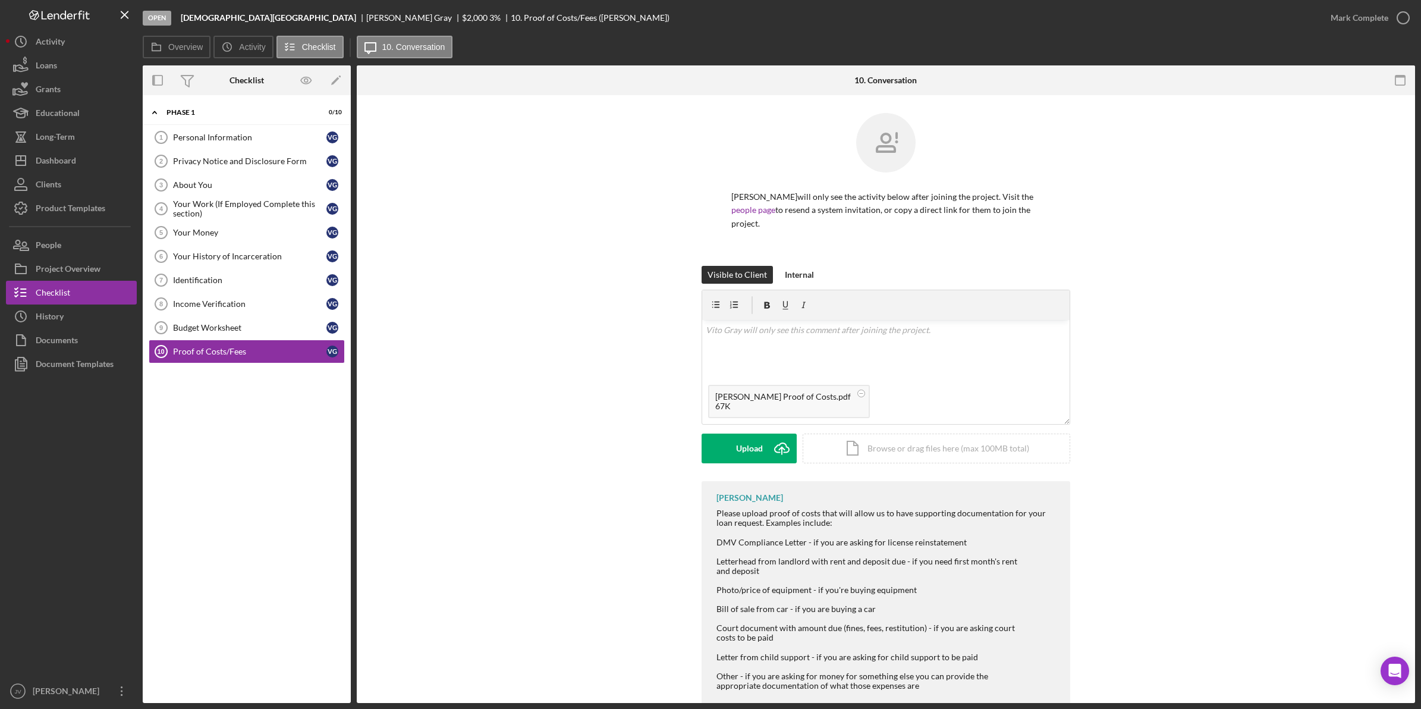
click at [762, 433] on button "Upload Icon/Upload" at bounding box center [749, 448] width 95 height 30
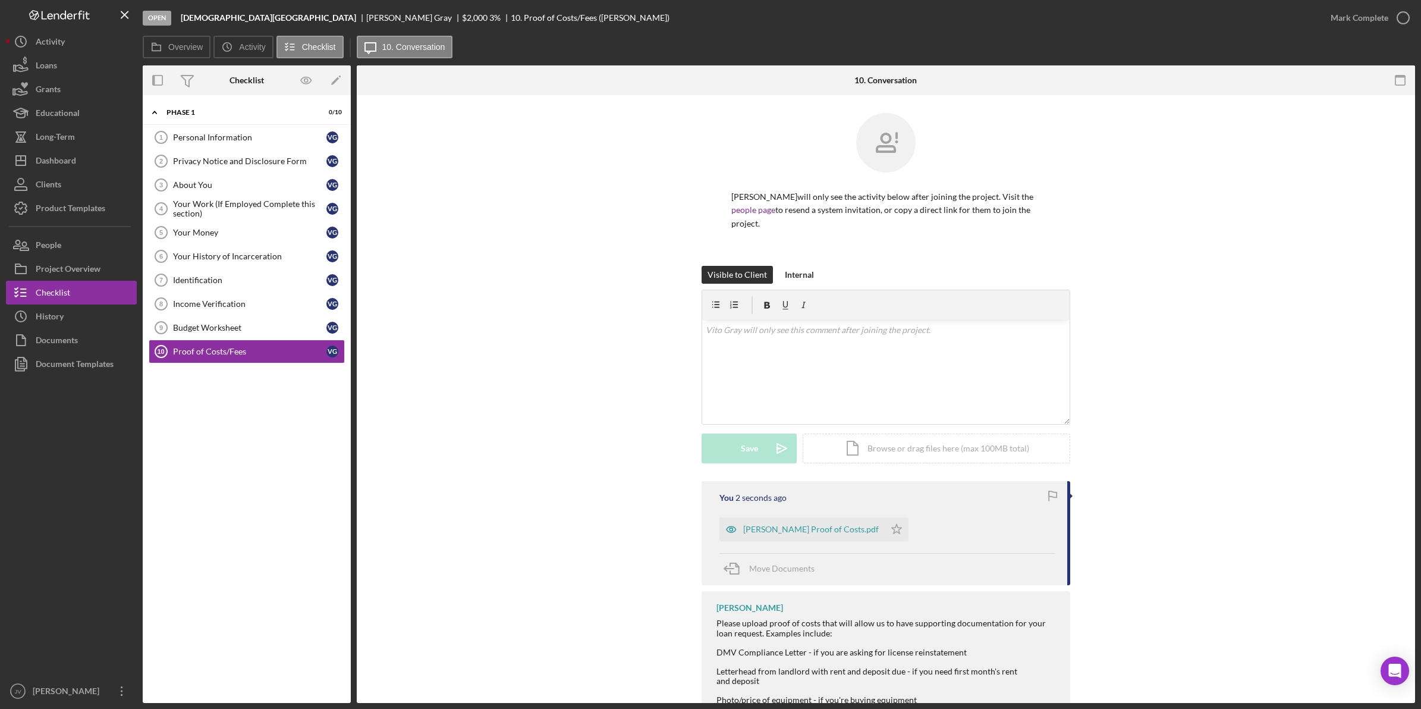
click at [885, 517] on icon "Icon/Star" at bounding box center [897, 529] width 24 height 24
click at [260, 325] on div "Budget Worksheet" at bounding box center [249, 328] width 153 height 10
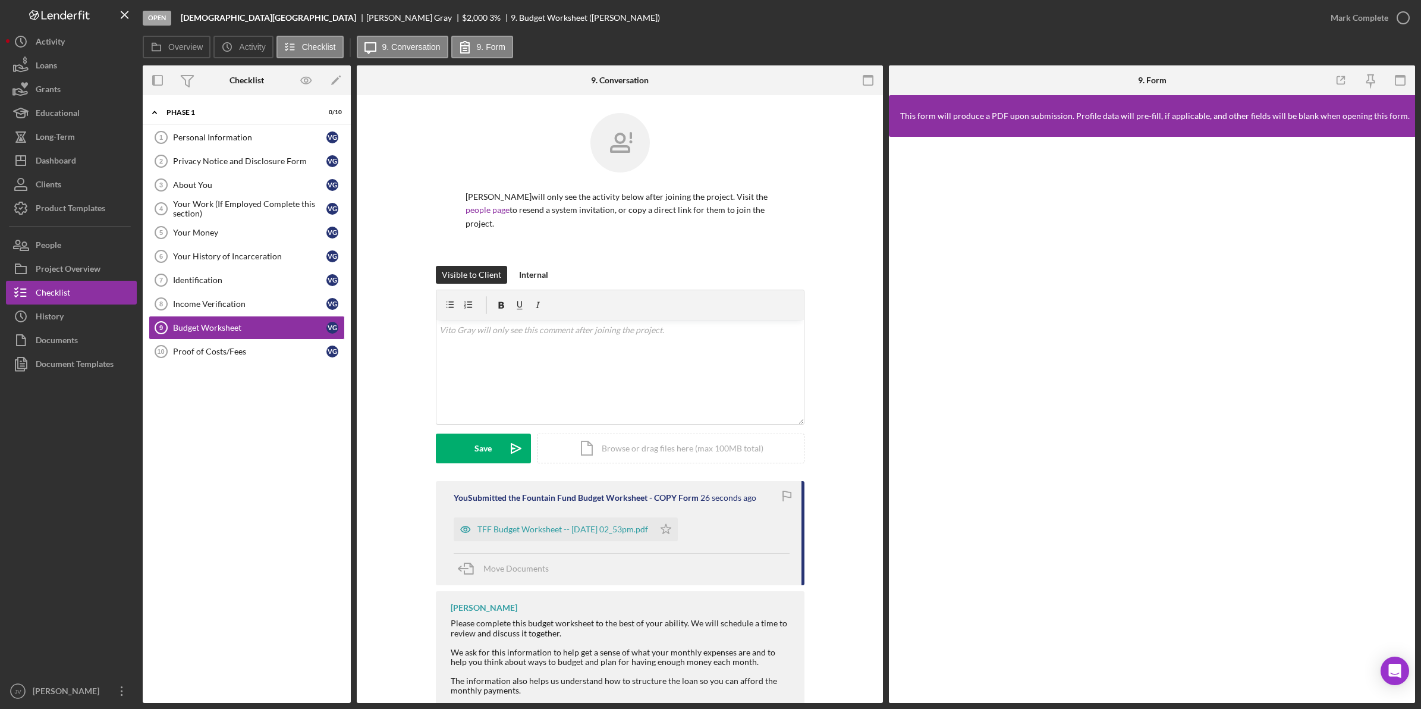
click at [262, 305] on div "Income Verification" at bounding box center [249, 304] width 153 height 10
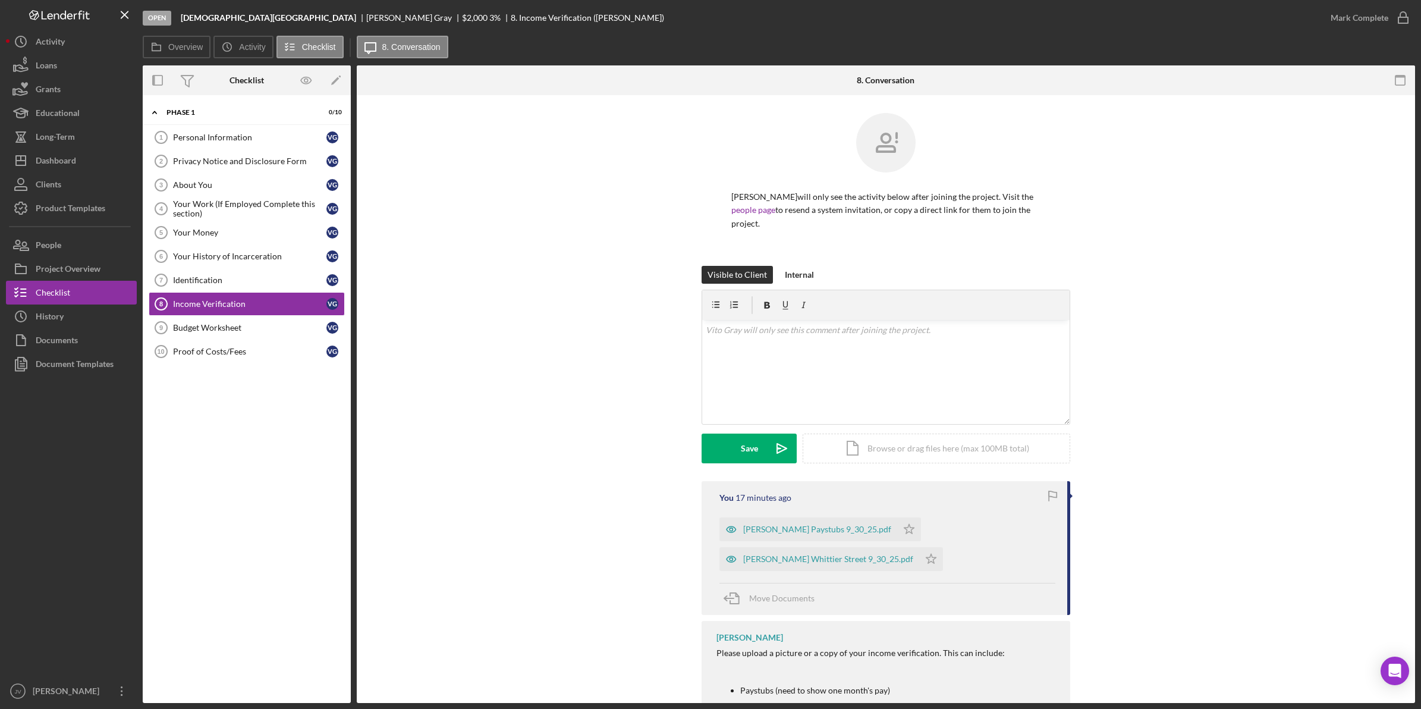
drag, startPoint x: 916, startPoint y: 518, endPoint x: 910, endPoint y: 529, distance: 12.5
click at [915, 518] on icon "Icon/Star" at bounding box center [909, 529] width 24 height 24
click at [919, 547] on icon "Icon/Star" at bounding box center [931, 559] width 24 height 24
click at [215, 350] on div "Proof of Costs/Fees" at bounding box center [249, 352] width 153 height 10
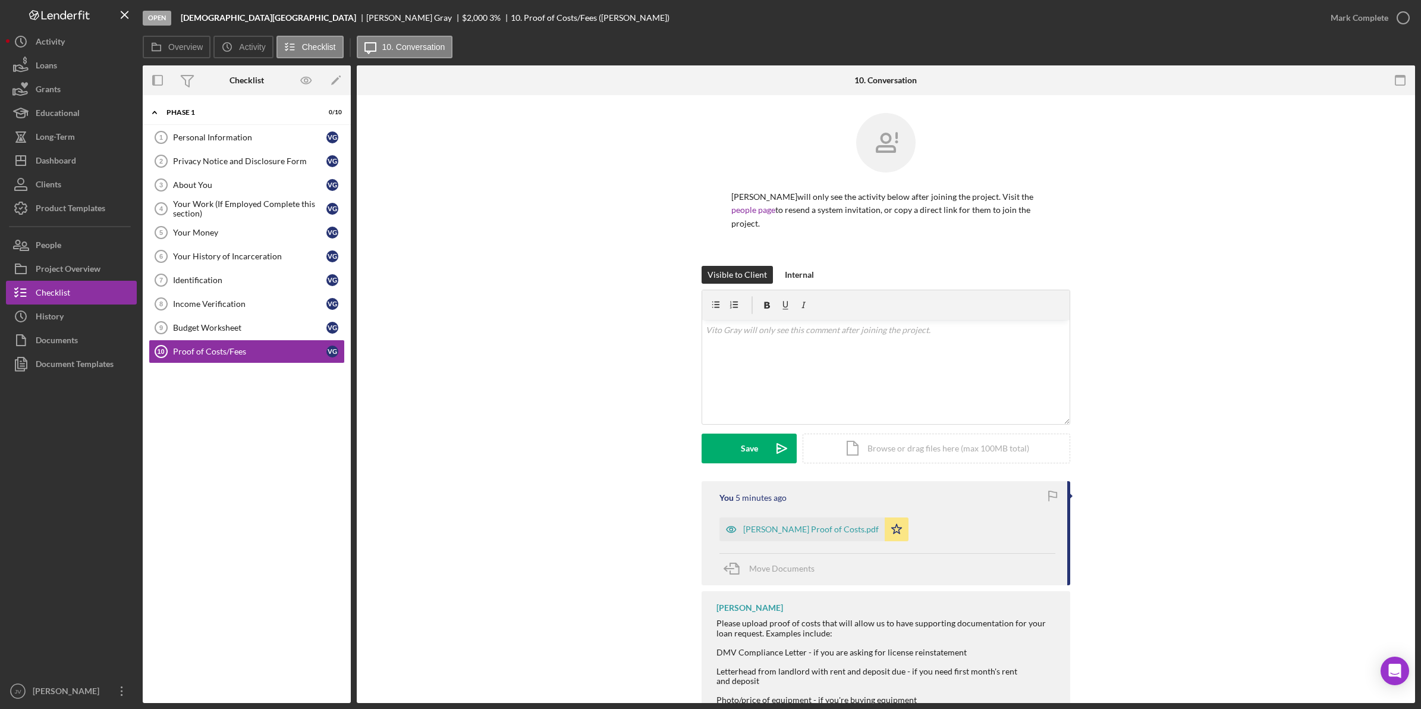
click at [885, 519] on icon "Icon/Star" at bounding box center [897, 529] width 24 height 24
